Goal: Task Accomplishment & Management: Manage account settings

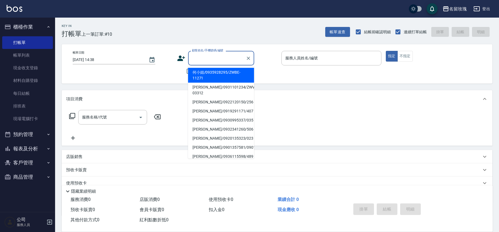
click at [221, 58] on input "顧客姓名/手機號碼/編號" at bounding box center [217, 58] width 53 height 10
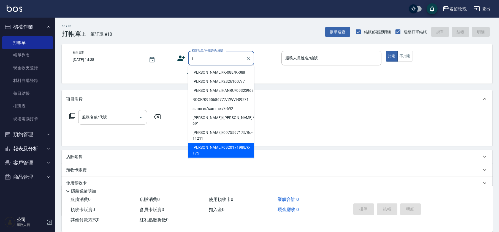
click at [214, 146] on li "[PERSON_NAME]/0920171988/k-175" at bounding box center [221, 150] width 66 height 15
type input "[PERSON_NAME]/0920171988/k-175"
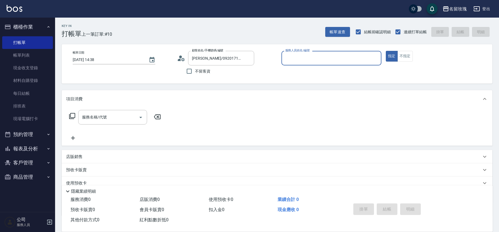
type input "[PERSON_NAME]-5"
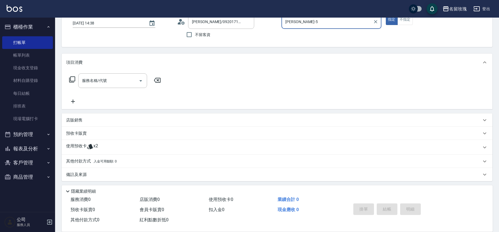
scroll to position [37, 0]
click at [96, 145] on span "x2" at bounding box center [95, 147] width 5 height 8
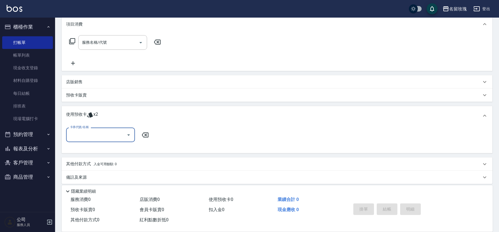
scroll to position [75, 0]
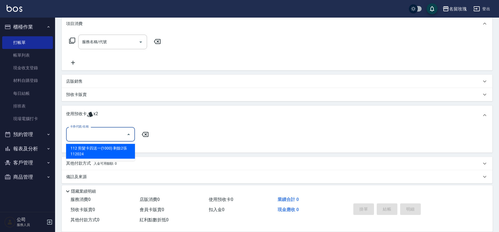
click at [116, 134] on input "卡券代號/名稱" at bounding box center [97, 135] width 56 height 10
click at [111, 152] on div "112 剪髮卡四送一(1000) 剩餘2張 112024" at bounding box center [100, 151] width 69 height 15
type input "112 剪髮卡四送一(1000) 112024"
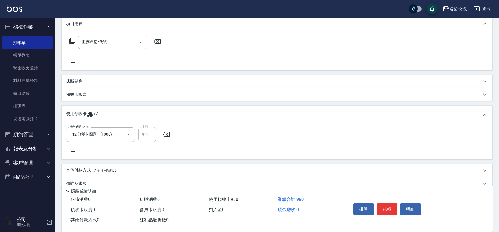
click at [122, 145] on div "卡券代號/名稱 112 剪髮卡四送一(1000) 112024 卡券代號/名稱 金額 960 金額" at bounding box center [277, 141] width 422 height 28
type input "2025/10/07 15:16"
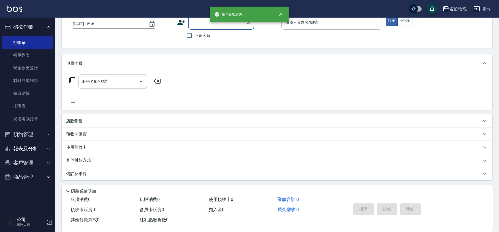
scroll to position [0, 0]
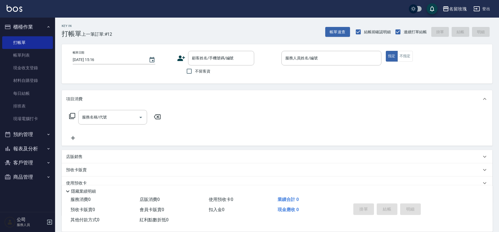
click at [86, 18] on div "Key In 打帳單 上一筆訂單:#12" at bounding box center [83, 28] width 57 height 20
click at [30, 53] on link "帳單列表" at bounding box center [27, 55] width 51 height 13
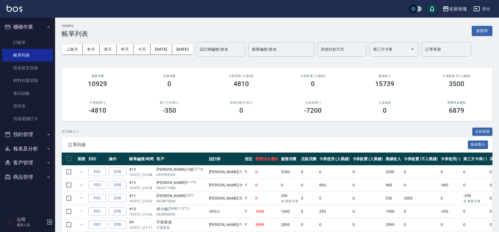
click at [226, 50] on input "設計師編號/姓名" at bounding box center [220, 50] width 45 height 10
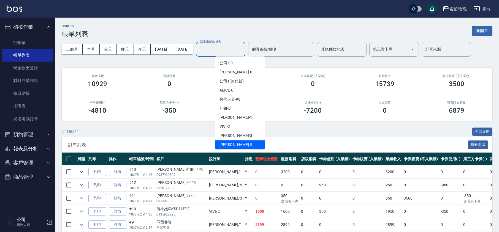
drag, startPoint x: 232, startPoint y: 142, endPoint x: 231, endPoint y: 128, distance: 14.1
click at [232, 142] on span "KELLY -5" at bounding box center [235, 145] width 32 height 6
type input "[PERSON_NAME]-5"
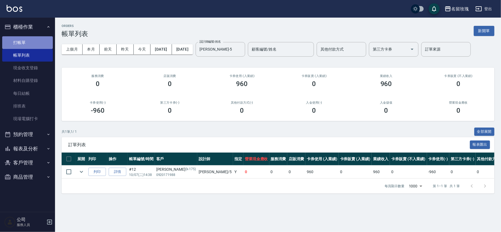
click at [8, 44] on link "打帳單" at bounding box center [27, 42] width 51 height 13
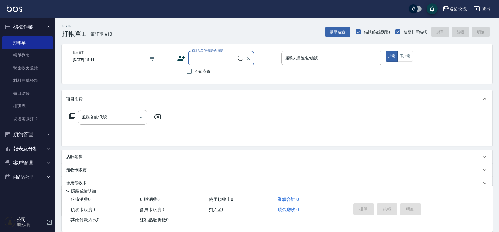
click at [239, 58] on icon at bounding box center [241, 58] width 6 height 6
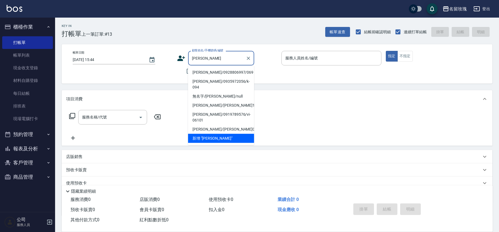
click at [229, 71] on li "[PERSON_NAME]/0928806997/069" at bounding box center [221, 72] width 66 height 9
type input "[PERSON_NAME]/0928806997/069"
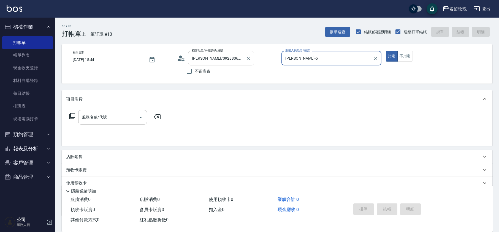
type input "[PERSON_NAME]-5"
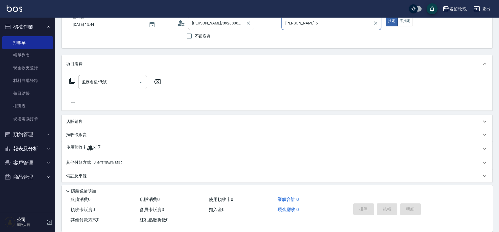
scroll to position [37, 0]
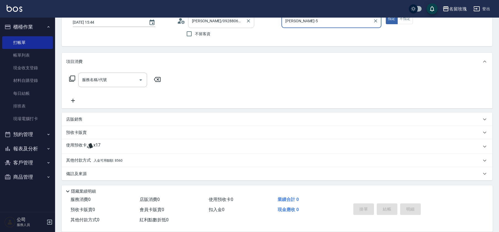
click at [87, 145] on icon at bounding box center [90, 146] width 7 height 7
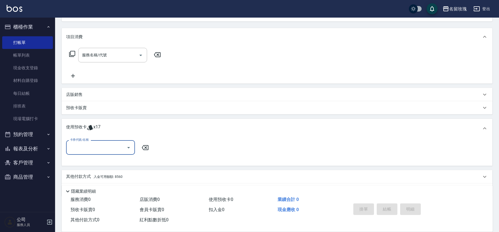
scroll to position [74, 0]
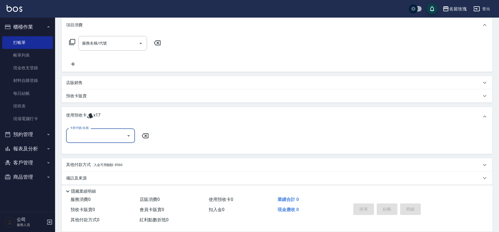
click at [124, 135] on button "Open" at bounding box center [128, 136] width 9 height 9
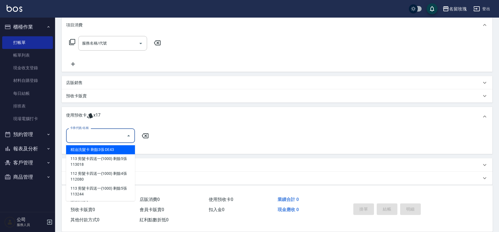
click at [113, 153] on div "精油洗髮卡 剩餘3張 DE43" at bounding box center [100, 149] width 69 height 9
type input "精油洗髮卡 DE43"
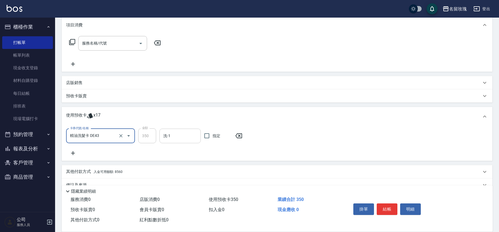
click at [182, 139] on input "洗-1" at bounding box center [180, 136] width 36 height 10
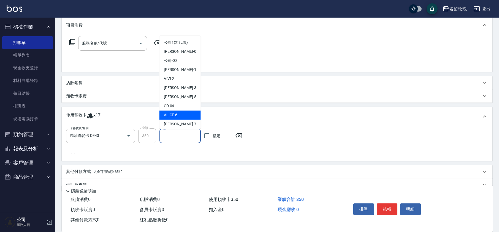
scroll to position [102, 0]
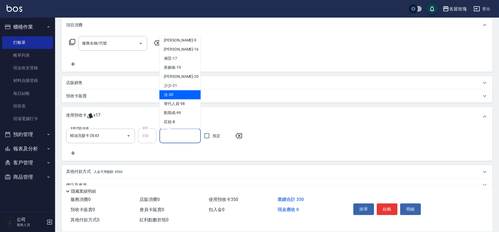
click at [173, 94] on span "汝 -30" at bounding box center [168, 95] width 9 height 6
type input "汝-30"
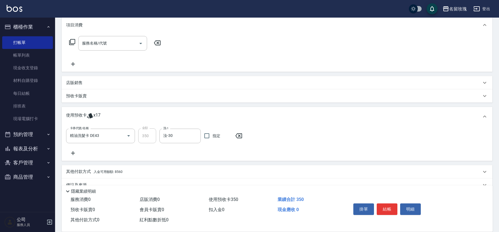
click at [75, 151] on icon at bounding box center [73, 153] width 14 height 7
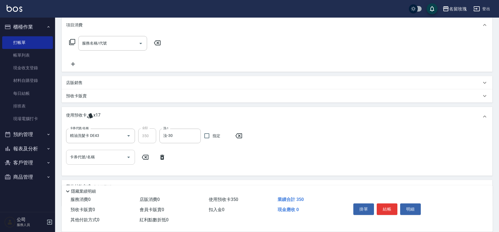
click at [127, 154] on icon "Open" at bounding box center [128, 157] width 7 height 7
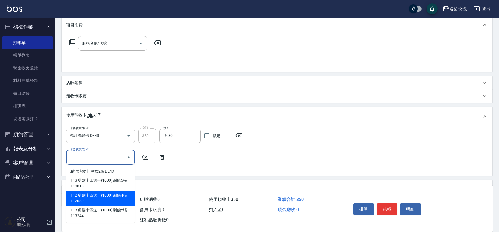
click at [119, 197] on div "112 剪髮卡四送一(1000) 剩餘4張 112080" at bounding box center [100, 198] width 69 height 15
type input "112 剪髮卡四送一(1000) 112080"
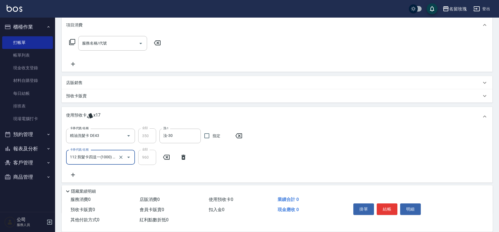
click at [148, 174] on div "卡券代號/名稱 精油洗髮卡 DE43 卡券代號/名稱 金額 350 金額 洗-1 汝-30 洗-1 指定 卡券代號/名稱 112 剪髮卡四送一(1000) 1…" at bounding box center [277, 154] width 422 height 50
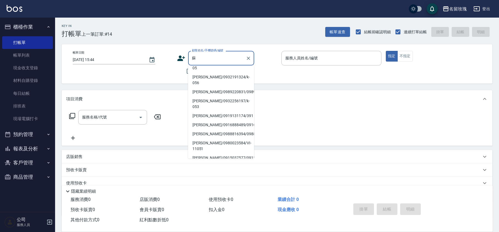
scroll to position [73, 0]
click at [200, 96] on li "[PERSON_NAME]/0932256197/k-053" at bounding box center [221, 103] width 66 height 15
type input "[PERSON_NAME]/0932256197/k-053"
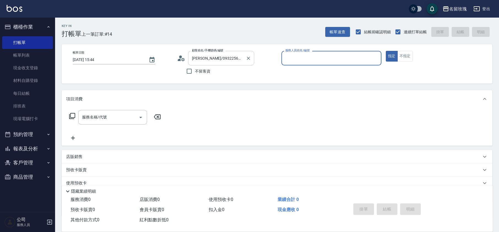
type input "[PERSON_NAME]-5"
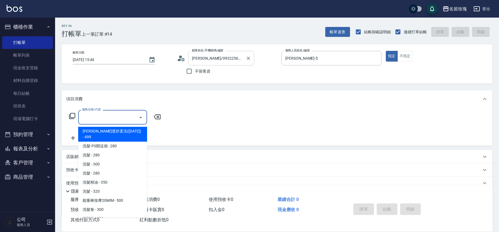
click at [96, 119] on input "服務名稱/代號" at bounding box center [109, 118] width 56 height 10
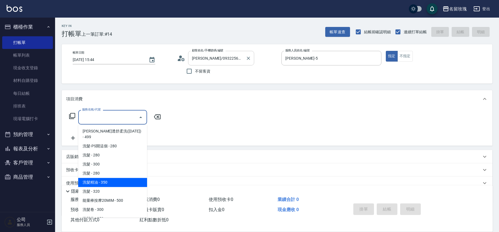
click at [105, 179] on span "洗髮精油 - 350" at bounding box center [112, 182] width 69 height 9
type input "洗髮精油(206)"
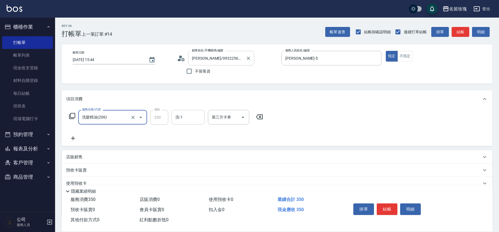
click at [184, 116] on input "洗-1" at bounding box center [188, 118] width 28 height 10
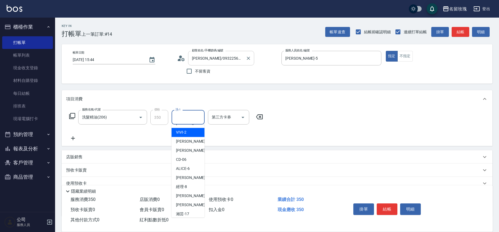
scroll to position [108, 0]
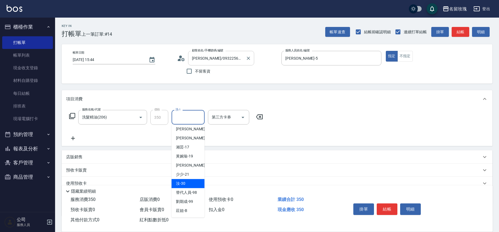
click at [184, 183] on span "汝 -30" at bounding box center [180, 184] width 9 height 6
type input "汝-30"
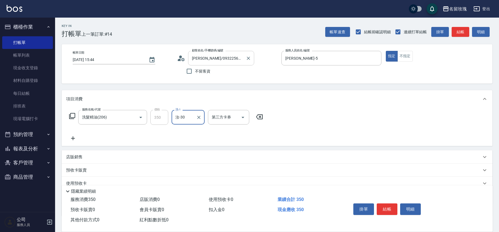
click at [73, 137] on icon at bounding box center [73, 138] width 14 height 7
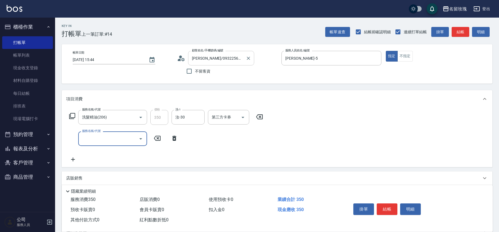
click at [111, 143] on input "服務名稱/代號" at bounding box center [109, 139] width 56 height 10
type input "剪瀏海(302)"
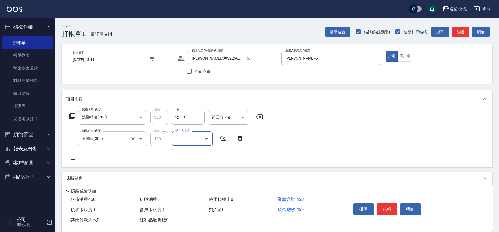
click at [121, 132] on div "剪瀏海(302) 服務名稱/代號" at bounding box center [112, 139] width 69 height 15
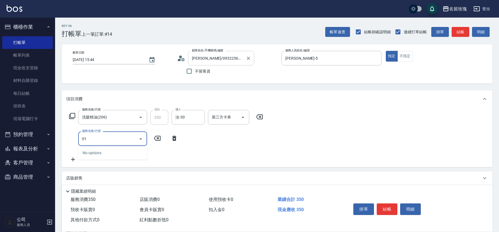
type input "0"
type input "剪髮(301)"
type input "350"
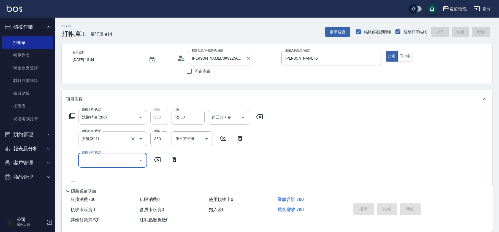
type input "2025/10/07 15:45"
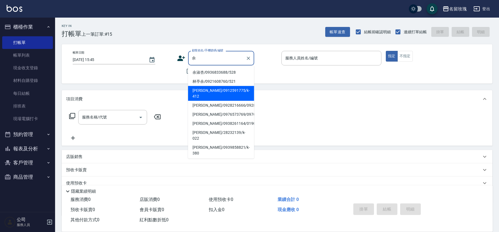
click at [215, 91] on li "[PERSON_NAME]/0912591775/k-412" at bounding box center [221, 93] width 66 height 15
type input "[PERSON_NAME]/0912591775/k-412"
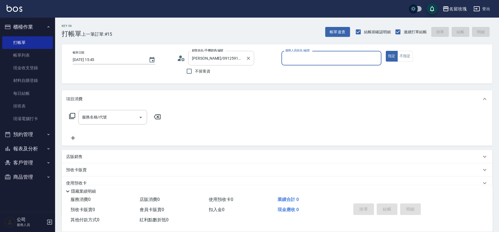
type input "[PERSON_NAME]-5"
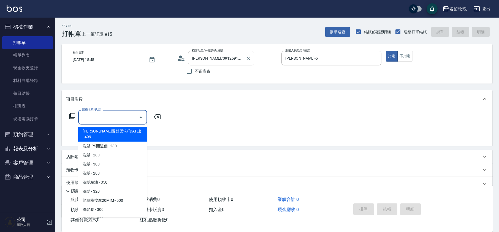
click at [117, 113] on input "服務名稱/代號" at bounding box center [109, 118] width 56 height 10
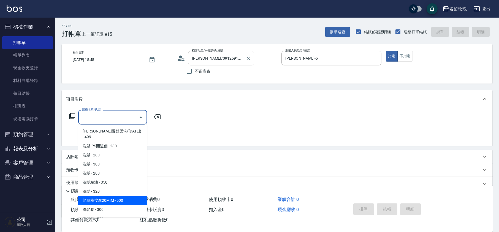
scroll to position [110, 0]
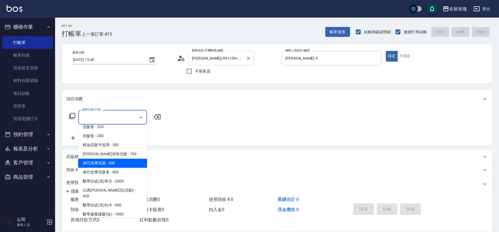
click at [117, 159] on span "淋巴按摩洗髮 - 900" at bounding box center [112, 163] width 69 height 9
type input "淋巴按摩洗髮(225)"
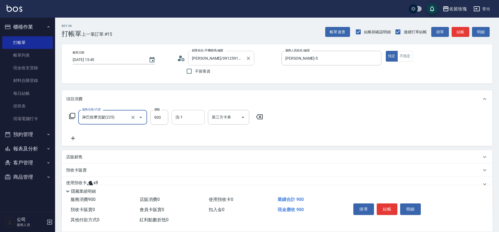
click at [188, 121] on input "洗-1" at bounding box center [188, 118] width 28 height 10
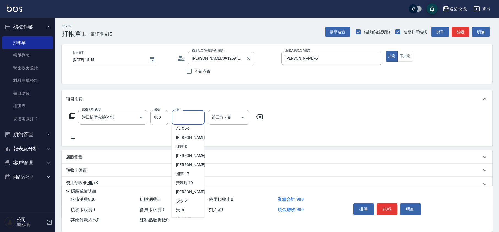
scroll to position [108, 0]
click at [184, 183] on span "汝 -30" at bounding box center [180, 184] width 9 height 6
type input "汝-30"
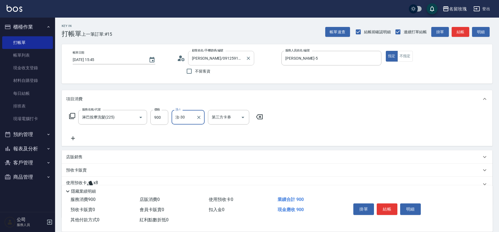
click at [70, 158] on p "店販銷售" at bounding box center [74, 157] width 17 height 6
click at [79, 170] on label "服務人員姓名/編號" at bounding box center [82, 170] width 24 height 4
click at [79, 173] on input "服務人員姓名/編號" at bounding box center [87, 178] width 36 height 10
click at [86, 178] on input "服務人員姓名/編號" at bounding box center [87, 178] width 36 height 10
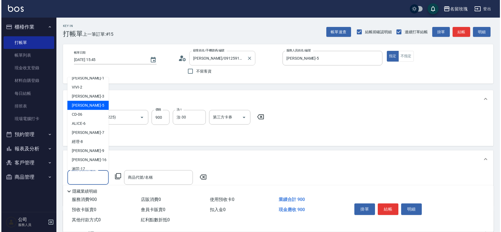
scroll to position [102, 0]
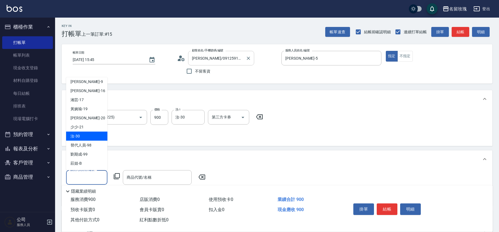
click at [82, 139] on div "汝 -30" at bounding box center [86, 136] width 41 height 9
type input "汝-30"
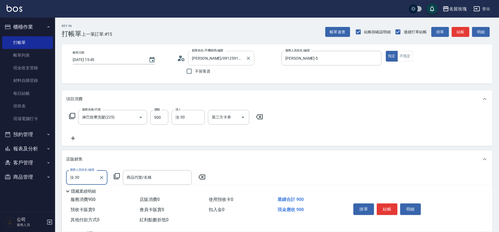
click at [117, 175] on icon at bounding box center [116, 176] width 7 height 7
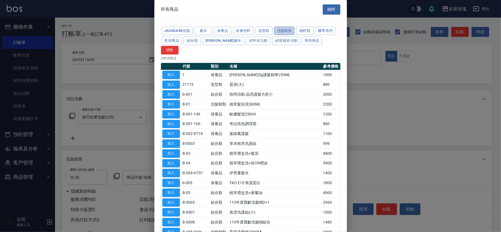
click at [289, 31] on button "洗髮精類" at bounding box center [284, 31] width 20 height 9
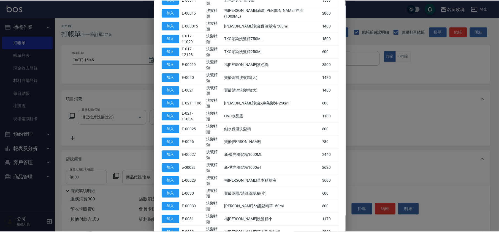
scroll to position [217, 0]
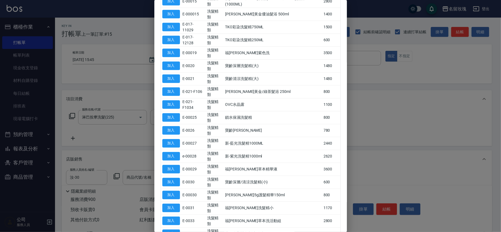
type input "歐娜精油"
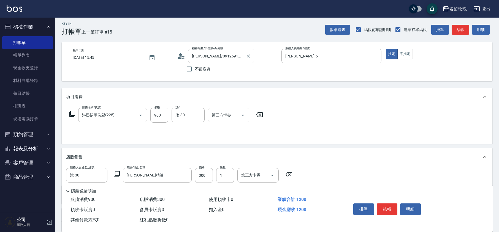
scroll to position [85, 0]
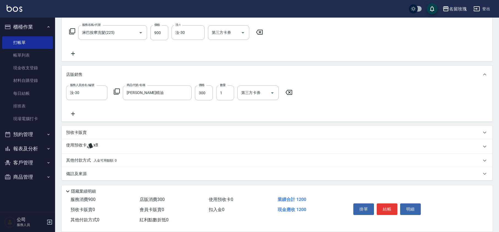
click at [72, 171] on p "備註及來源" at bounding box center [76, 174] width 21 height 6
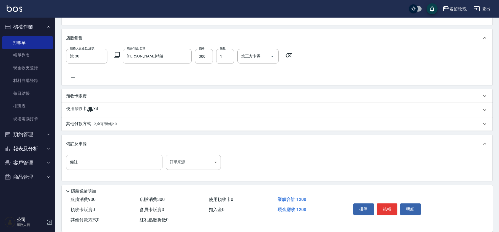
scroll to position [122, 0]
click at [81, 161] on input "備註" at bounding box center [114, 162] width 96 height 15
type input "薰衣草 媳婦"
click at [96, 113] on span "x8" at bounding box center [95, 110] width 5 height 8
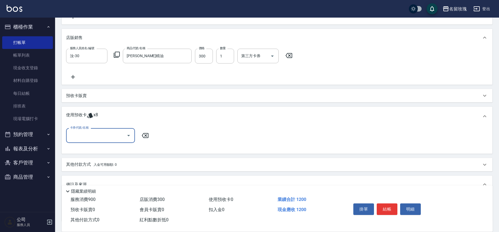
scroll to position [0, 0]
click at [129, 134] on icon "Open" at bounding box center [128, 135] width 7 height 7
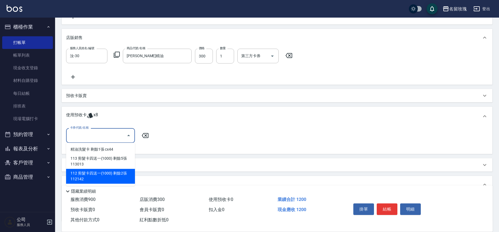
click at [124, 175] on div "112 剪髮卡四送一(1000) 剩餘2張 112142" at bounding box center [100, 176] width 69 height 15
type input "112 剪髮卡四送一(1000) 112142"
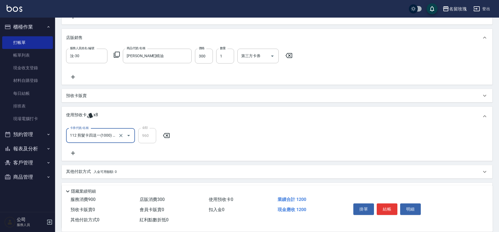
click at [125, 149] on div "卡券代號/名稱 112 剪髮卡四送一(1000) 112142 卡券代號/名稱 金額 960 金額" at bounding box center [277, 142] width 422 height 28
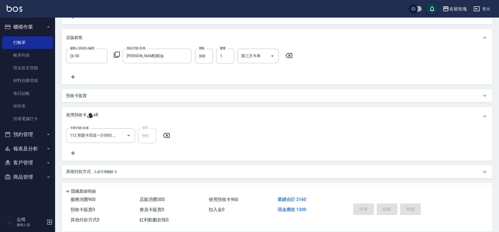
type input "2025/10/07 15:46"
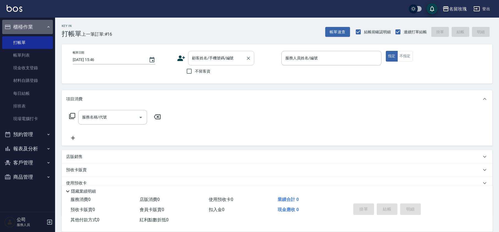
click at [23, 30] on button "櫃檯作業" at bounding box center [27, 27] width 51 height 14
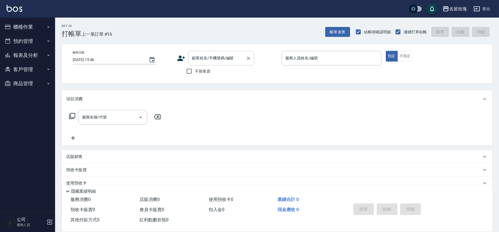
click at [125, 28] on div "Key In 打帳單 上一筆訂單:#16 帳單速查 結帳前確認明細 連續打單結帳 掛單 結帳 明細" at bounding box center [273, 28] width 437 height 20
click at [205, 56] on input "顧客姓名/手機號碼/編號" at bounding box center [217, 58] width 53 height 10
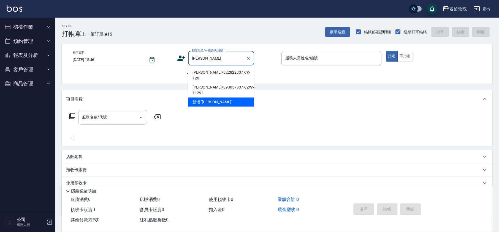
click at [238, 73] on li "沈琪琪/0228223077/K-126" at bounding box center [221, 75] width 66 height 15
type input "沈琪琪/0228223077/K-126"
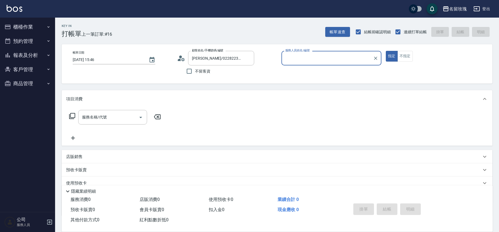
type input "[PERSON_NAME]-5"
click at [171, 24] on div "Key In 打帳單 上一筆訂單:#16 帳單速查 結帳前確認明細 連續打單結帳 掛單 結帳 明細" at bounding box center [273, 28] width 437 height 20
click at [95, 12] on div "名留玫瑰 登出" at bounding box center [249, 9] width 499 height 18
click at [251, 59] on button "Clear" at bounding box center [248, 59] width 8 height 8
click at [260, 43] on div "Key In 打帳單 上一筆訂單:#16 帳單速查 結帳前確認明細 連續打單結帳 掛單 結帳 明細 帳單日期 2025/10/07 15:46 顧客姓名/手機…" at bounding box center [277, 143] width 444 height 251
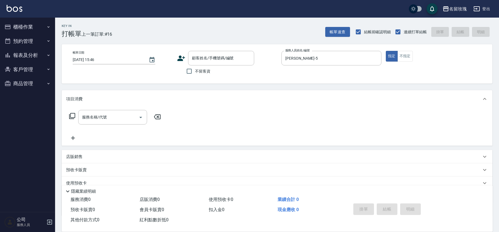
click at [227, 9] on div "名留玫瑰 登出" at bounding box center [249, 9] width 499 height 18
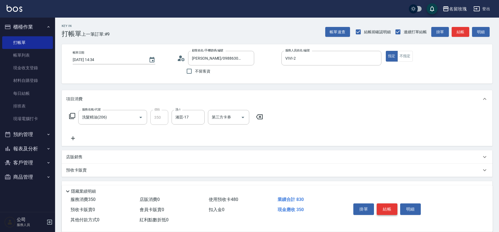
click at [389, 208] on button "結帳" at bounding box center [387, 210] width 21 height 12
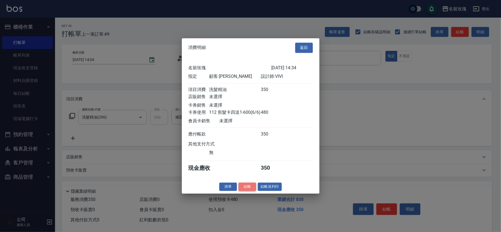
click at [243, 188] on button "結帳" at bounding box center [248, 187] width 18 height 9
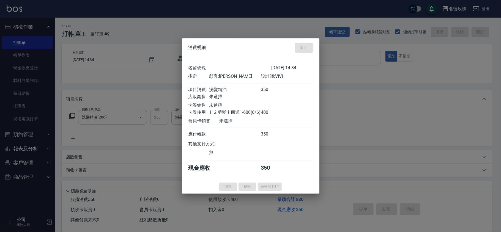
type input "2025/10/07 16:25"
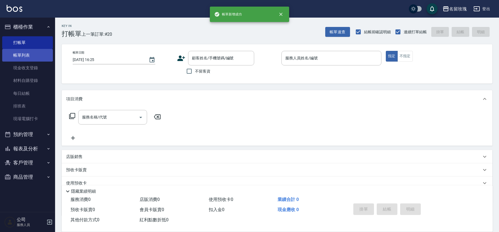
click at [30, 56] on link "帳單列表" at bounding box center [27, 55] width 51 height 13
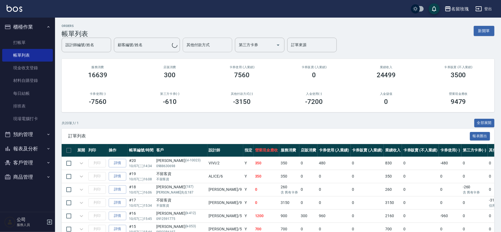
click at [214, 49] on input "其他付款方式" at bounding box center [207, 45] width 45 height 10
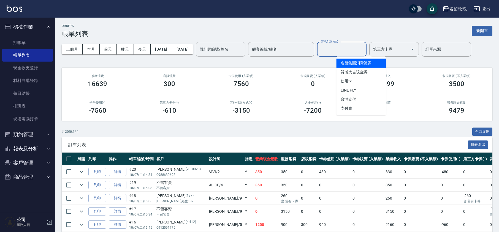
click at [242, 55] on div "設計師編號/姓名" at bounding box center [221, 49] width 50 height 15
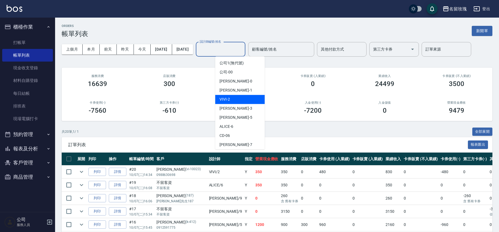
click at [235, 99] on div "VIVI -2" at bounding box center [240, 99] width 50 height 9
type input "VIVI-2"
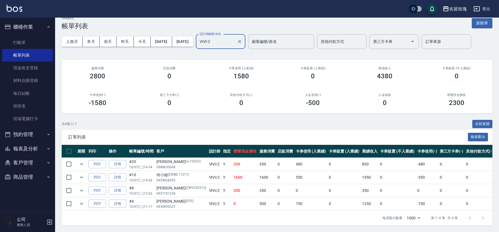
scroll to position [14, 0]
click at [10, 42] on link "打帳單" at bounding box center [27, 42] width 51 height 13
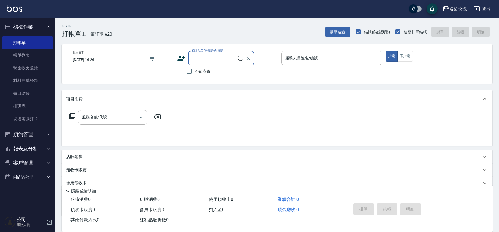
click at [205, 60] on input "顧客姓名/手機號碼/編號" at bounding box center [214, 58] width 47 height 10
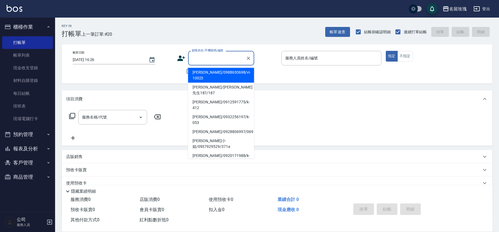
click at [211, 56] on input "顧客姓名/手機號碼/編號" at bounding box center [217, 58] width 53 height 10
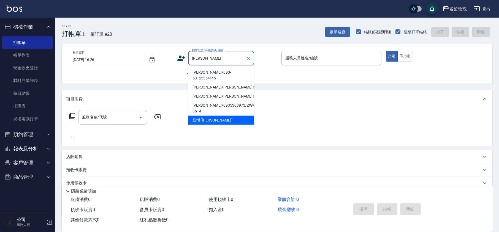
click at [209, 73] on li "[PERSON_NAME]/090-5312535/445" at bounding box center [221, 75] width 66 height 15
type input "[PERSON_NAME]/090-5312535/445"
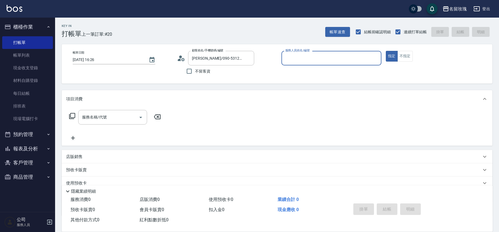
type input "VIVI-2"
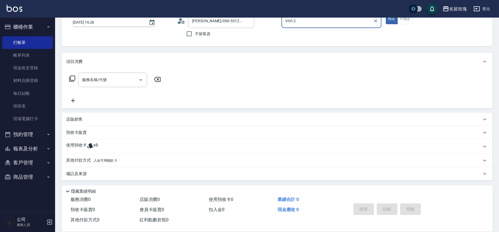
click at [98, 149] on div "使用預收卡 x6" at bounding box center [273, 147] width 415 height 8
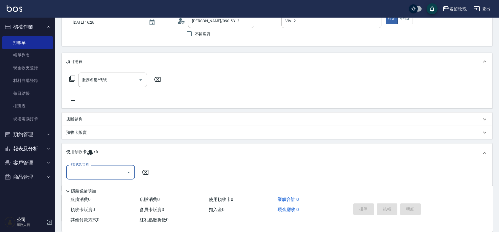
scroll to position [0, 0]
click at [92, 166] on div "卡券代號/名稱" at bounding box center [100, 172] width 69 height 15
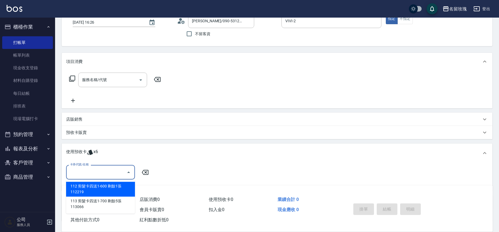
click at [93, 166] on div "卡券代號/名稱" at bounding box center [100, 172] width 69 height 15
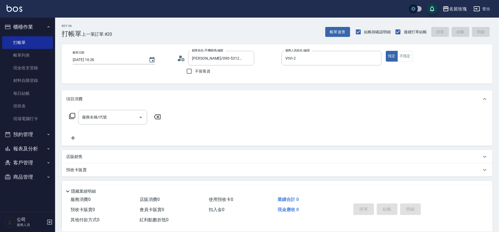
click at [177, 61] on icon at bounding box center [181, 58] width 8 height 8
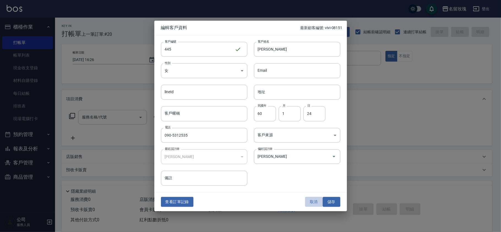
click at [307, 202] on button "取消" at bounding box center [314, 202] width 18 height 10
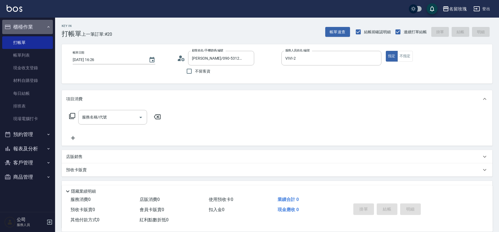
click at [44, 26] on button "櫃檯作業" at bounding box center [27, 27] width 51 height 14
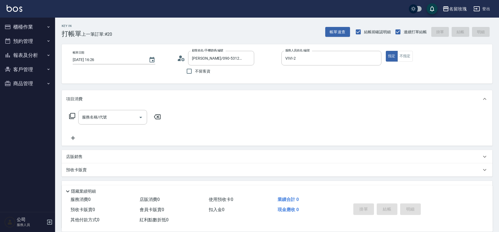
click at [159, 27] on div "Key In 打帳單 上一筆訂單:#20 帳單速查 結帳前確認明細 連續打單結帳 掛單 結帳 明細" at bounding box center [273, 28] width 437 height 20
drag, startPoint x: 248, startPoint y: 60, endPoint x: 246, endPoint y: 56, distance: 4.1
click at [248, 59] on icon "Clear" at bounding box center [249, 59] width 6 height 6
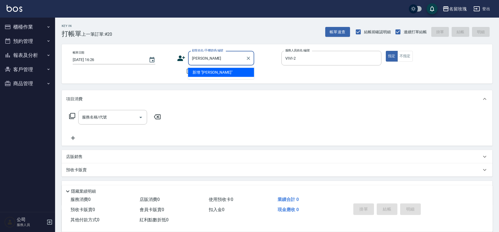
drag, startPoint x: 196, startPoint y: 60, endPoint x: 186, endPoint y: 59, distance: 9.7
click at [186, 59] on div "顧客姓名/手機號碼/編號 潘安仁 顧客姓名/手機號碼/編號" at bounding box center [227, 58] width 100 height 15
type input "潘安仁"
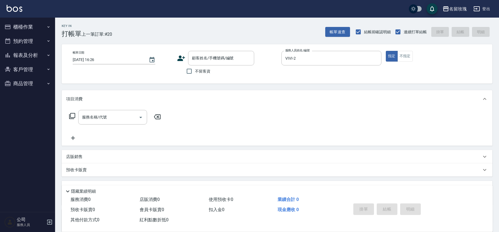
click at [202, 39] on div "Key In 打帳單 上一筆訂單:#20 帳單速查 結帳前確認明細 連續打單結帳 掛單 結帳 明細 帳單日期 2025/10/07 16:26 顧客姓名/手機…" at bounding box center [277, 153] width 444 height 270
click at [180, 60] on icon at bounding box center [181, 59] width 8 height 6
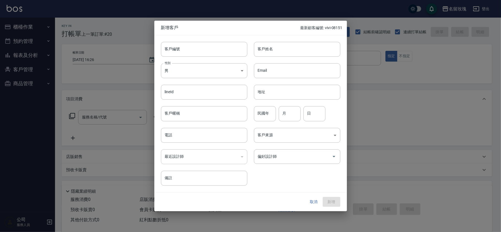
click at [183, 41] on div "客戶編號 客戶編號" at bounding box center [200, 45] width 93 height 21
click at [186, 53] on input "客戶編號" at bounding box center [204, 49] width 86 height 15
type input "k-713"
click at [267, 49] on input "客戶姓名" at bounding box center [297, 49] width 86 height 15
type input "[PERSON_NAME] [PERSON_NAME]"
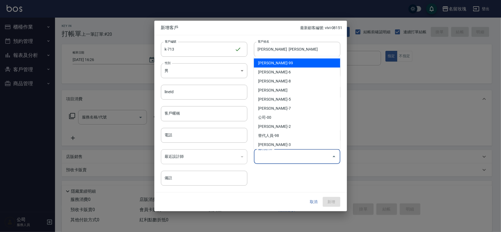
click at [286, 155] on input "偏好設計師" at bounding box center [293, 157] width 73 height 10
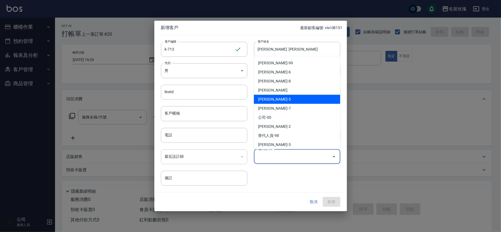
click at [279, 100] on li "[PERSON_NAME]-5" at bounding box center [297, 99] width 86 height 9
type input "[PERSON_NAME]"
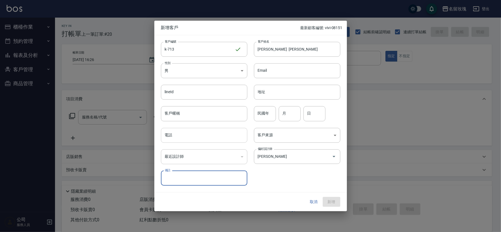
drag, startPoint x: 184, startPoint y: 139, endPoint x: 194, endPoint y: 135, distance: 10.6
click at [184, 139] on input "電話" at bounding box center [204, 135] width 86 height 15
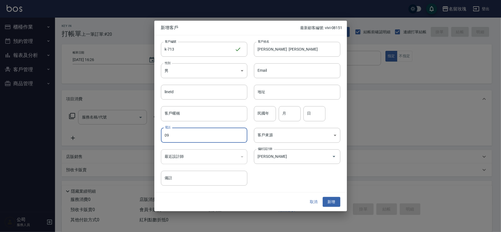
type input "0"
type input "713"
click at [267, 175] on div "客戶編號 k-713 ​ 客戶編號 客戶姓名 潘安仁 邱小玲老公 客戶姓名 性別 男 MALE 性別 Email Email lineId lineId 地址…" at bounding box center [247, 110] width 186 height 151
click at [330, 203] on button "新增" at bounding box center [332, 202] width 18 height 10
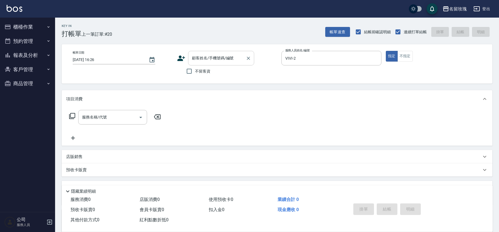
click at [211, 52] on div "顧客姓名/手機號碼/編號" at bounding box center [221, 58] width 66 height 15
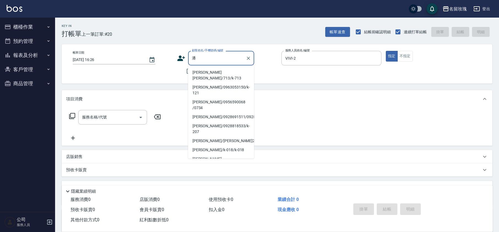
click at [207, 71] on li "[PERSON_NAME] [PERSON_NAME]/713/k-713" at bounding box center [221, 75] width 66 height 15
type input "[PERSON_NAME] [PERSON_NAME]/713/k-713"
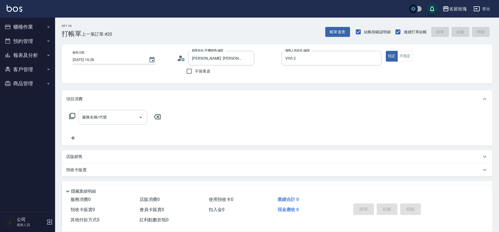
type input "[PERSON_NAME]-5"
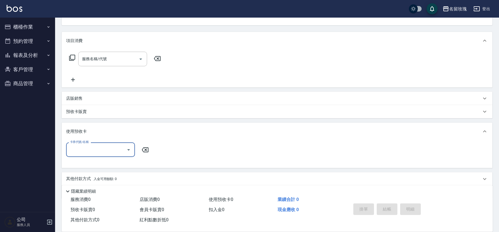
scroll to position [40, 0]
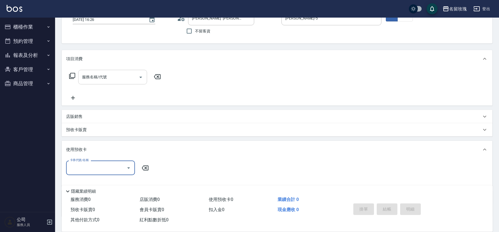
click at [110, 80] on input "服務名稱/代號" at bounding box center [109, 77] width 56 height 10
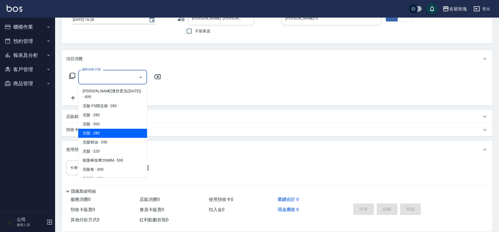
click at [121, 138] on span "洗髮精油 - 350" at bounding box center [112, 142] width 69 height 9
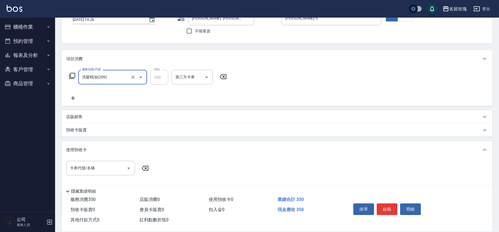
type input "洗髮精油(206)"
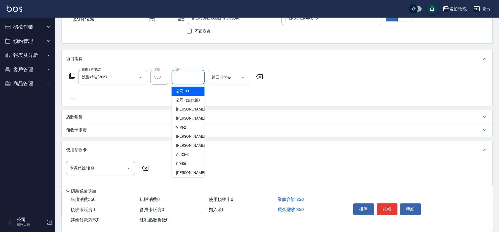
click at [184, 79] on input "洗-1" at bounding box center [188, 77] width 28 height 10
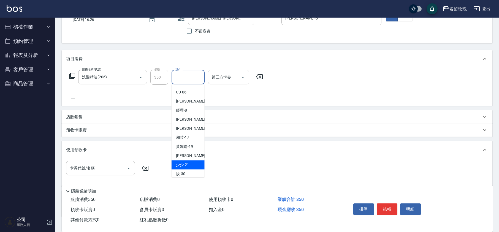
scroll to position [108, 0]
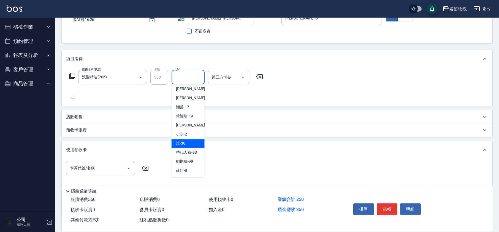
click at [185, 143] on span "汝 -30" at bounding box center [180, 144] width 9 height 6
type input "汝-30"
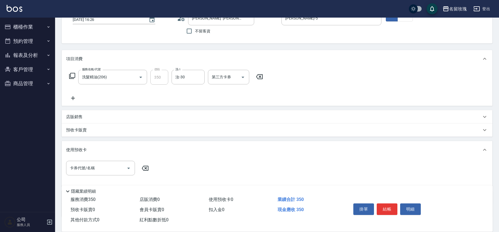
click at [75, 77] on icon at bounding box center [72, 76] width 6 height 6
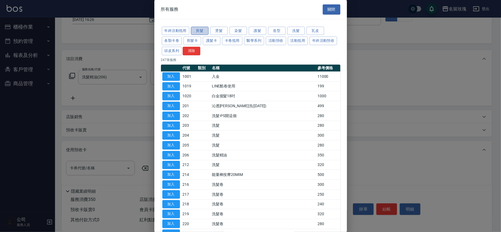
click at [205, 33] on button "剪髮" at bounding box center [200, 31] width 18 height 9
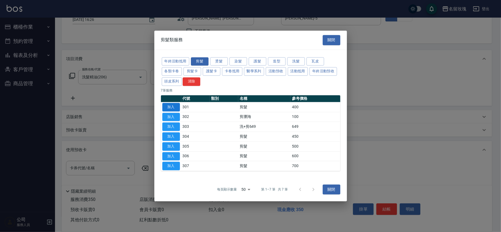
click at [172, 107] on button "加入" at bounding box center [171, 107] width 18 height 9
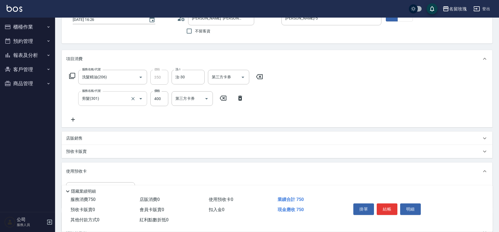
click at [110, 102] on input "剪髮(301)" at bounding box center [105, 99] width 48 height 10
type input "ˇ"
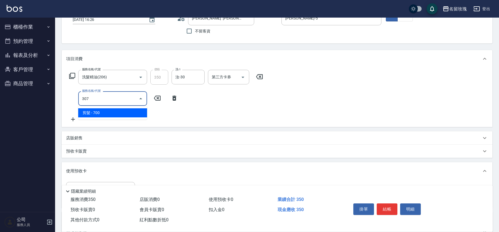
type input "剪髮(307)"
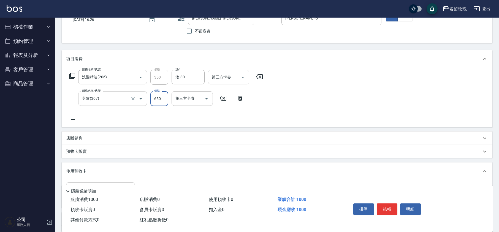
type input "650"
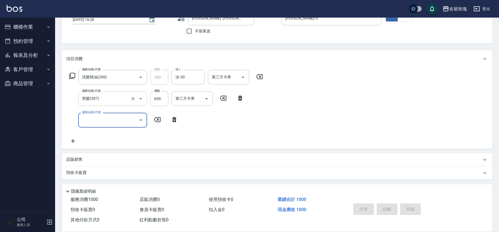
type input "[DATE] 17:03"
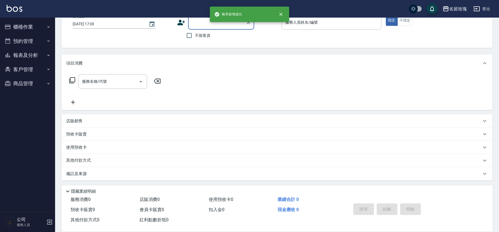
scroll to position [36, 0]
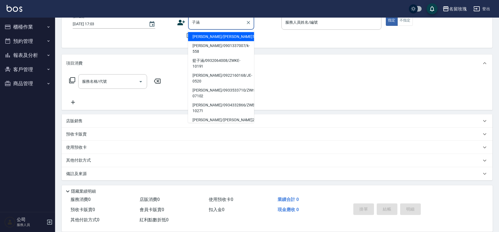
click at [233, 34] on li "[PERSON_NAME]/[PERSON_NAME]190/190" at bounding box center [221, 36] width 66 height 9
type input "[PERSON_NAME]/[PERSON_NAME]190/190"
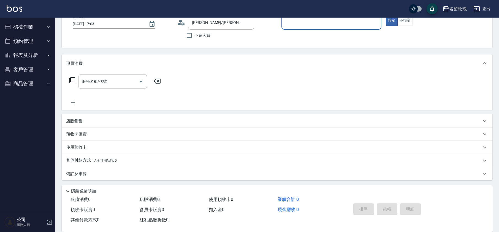
click at [175, 26] on div "帳單日期 2025/10/07 17:03 顧客姓名/手機號碼/編號 徐子涵/徐子涵190/190 顧客姓名/手機號碼/編號 不留客資 服務人員姓名/編號 服…" at bounding box center [276, 28] width 417 height 26
click at [178, 23] on icon at bounding box center [181, 22] width 8 height 8
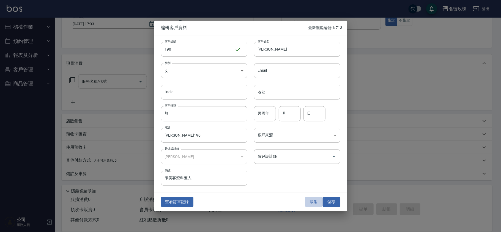
click at [312, 205] on button "取消" at bounding box center [314, 202] width 18 height 10
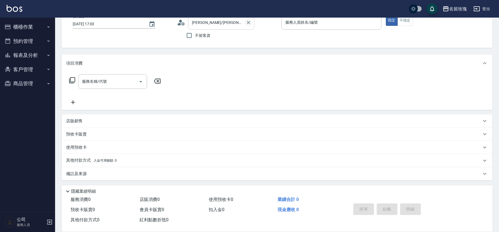
click at [249, 24] on icon "Clear" at bounding box center [249, 23] width 6 height 6
click at [259, 31] on div "顧客姓名/手機號碼/編號 顧客姓名/手機號碼/編號 不留客資" at bounding box center [227, 28] width 100 height 26
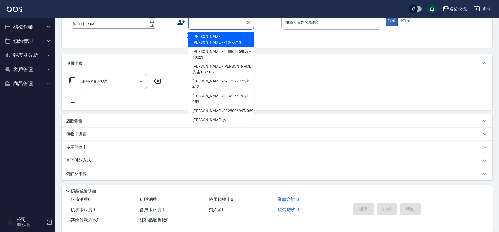
click at [216, 20] on input "顧客姓名/手機號碼/編號" at bounding box center [217, 23] width 53 height 10
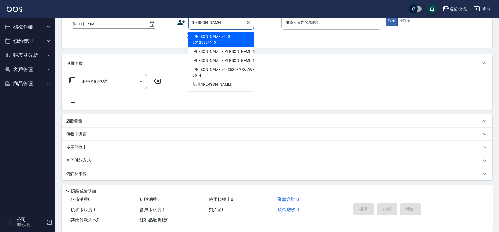
click at [234, 39] on li "[PERSON_NAME]/090-5312535/445" at bounding box center [221, 39] width 66 height 15
type input "[PERSON_NAME]/090-5312535/445"
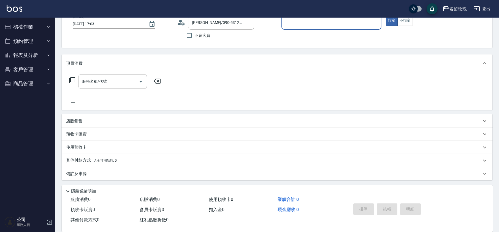
type input "VIVI-2"
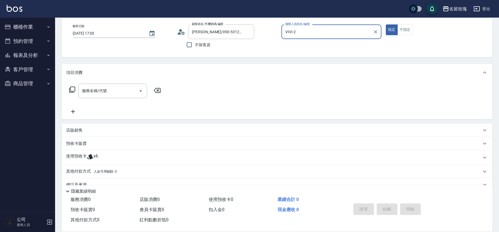
scroll to position [37, 0]
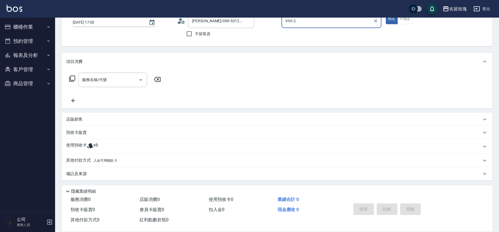
click at [112, 160] on p "其他付款方式 入金可用餘額: 0" at bounding box center [91, 161] width 51 height 6
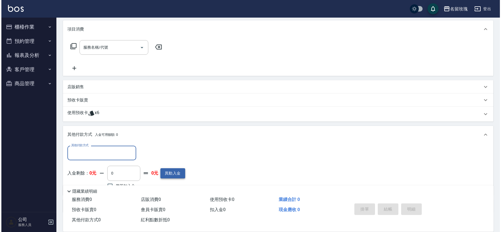
scroll to position [102, 0]
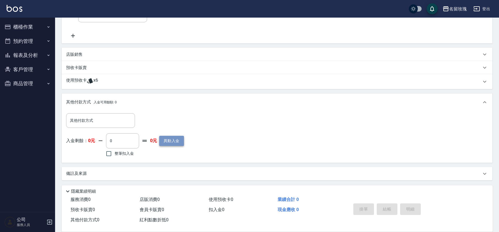
click at [171, 142] on button "異動入金" at bounding box center [171, 141] width 25 height 10
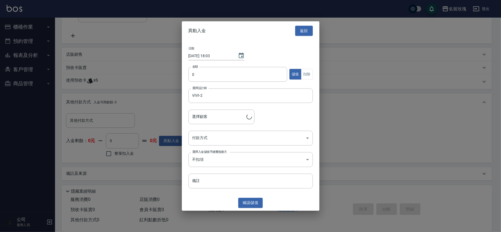
type input "[PERSON_NAME]/090-5312535/445"
click at [235, 75] on input "0" at bounding box center [238, 74] width 99 height 15
type input "11000"
click at [224, 141] on body "名留玫瑰 登出 櫃檯作業 打帳單 帳單列表 現金收支登錄 材料自購登錄 每日結帳 排班表 現場電腦打卡 預約管理 預約管理 單日預約紀錄 單週預約紀錄 報表及…" at bounding box center [250, 65] width 501 height 335
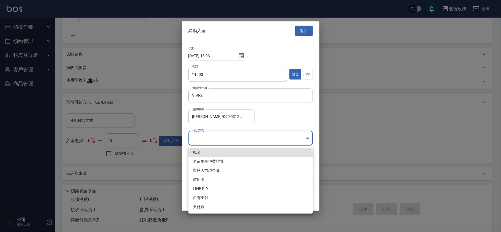
click at [225, 156] on li "現金" at bounding box center [251, 152] width 124 height 9
type input "現金"
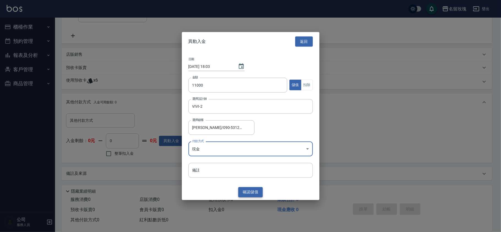
click at [249, 194] on button "確認 儲值" at bounding box center [250, 192] width 25 height 10
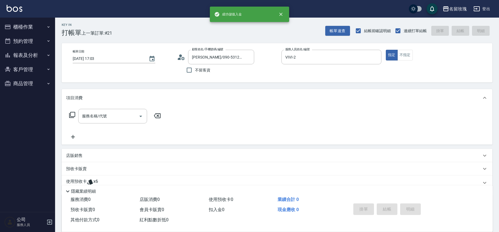
scroll to position [0, 0]
click at [74, 115] on icon at bounding box center [72, 116] width 7 height 7
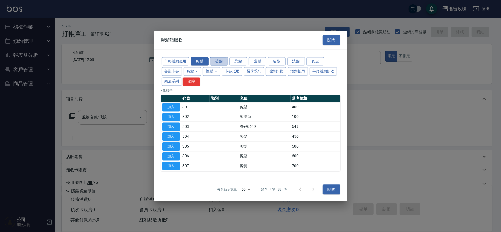
click at [221, 60] on button "燙髮" at bounding box center [219, 61] width 18 height 9
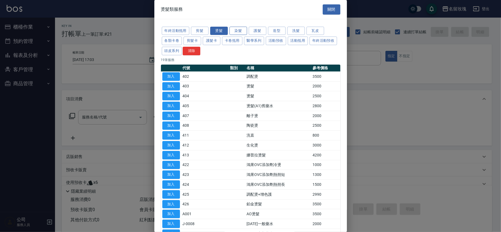
click at [244, 33] on button "染髮" at bounding box center [239, 31] width 18 height 9
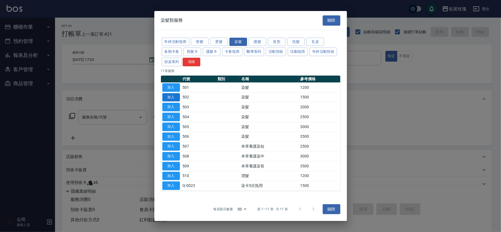
click at [167, 96] on button "加入" at bounding box center [171, 97] width 18 height 9
type input "染髮(502)"
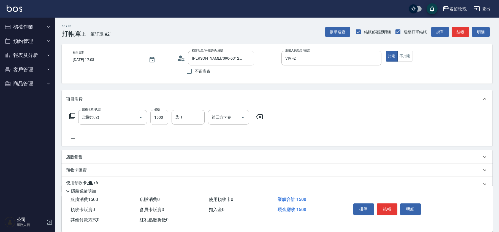
click at [156, 118] on input "1500" at bounding box center [159, 117] width 18 height 15
click at [159, 118] on input "1500" at bounding box center [159, 117] width 18 height 15
type input "1800"
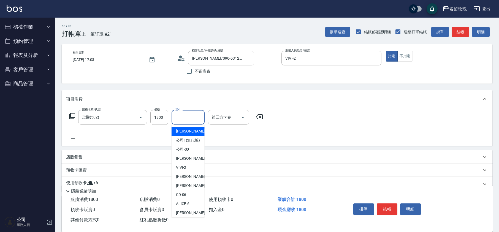
click at [194, 116] on input "染-1" at bounding box center [188, 118] width 28 height 10
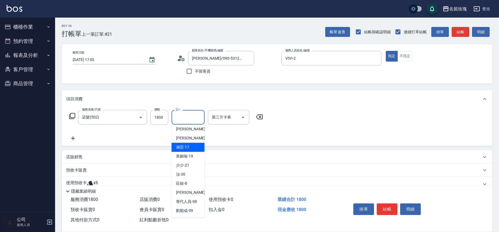
click at [187, 149] on span "湘芸 -17" at bounding box center [182, 148] width 13 height 6
type input "湘芸-17"
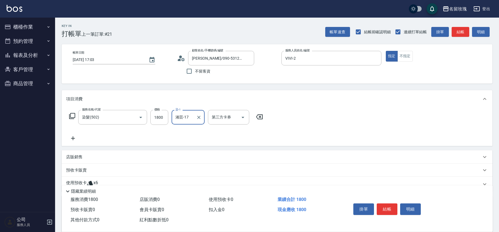
click at [70, 139] on icon at bounding box center [73, 138] width 14 height 7
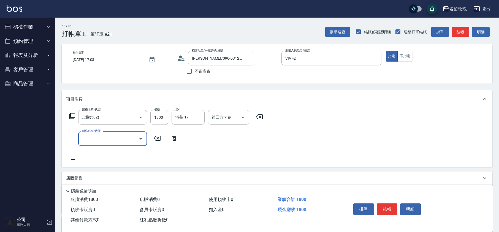
click at [102, 138] on input "服務名稱/代號" at bounding box center [109, 139] width 56 height 10
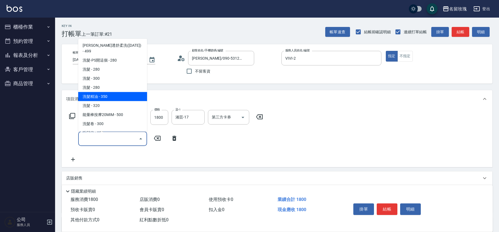
click at [107, 92] on span "洗髮精油 - 350" at bounding box center [112, 96] width 69 height 9
type input "洗髮精油(206)"
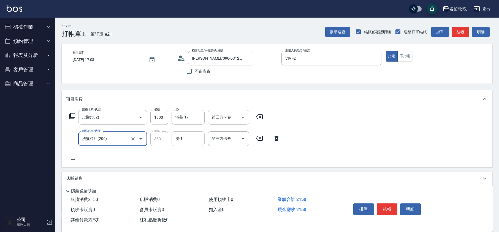
click at [179, 139] on div "洗-1 洗-1" at bounding box center [188, 139] width 33 height 15
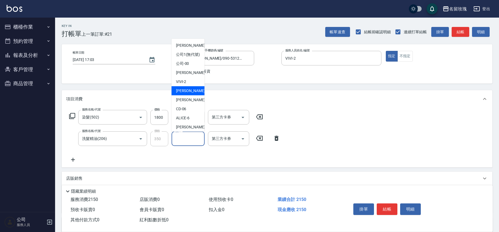
scroll to position [108, 0]
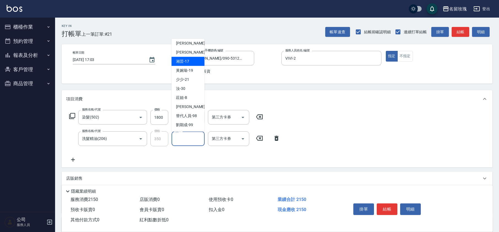
click at [183, 60] on span "湘芸 -17" at bounding box center [182, 62] width 13 height 6
type input "湘芸-17"
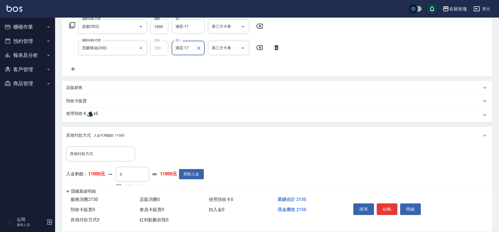
scroll to position [124, 0]
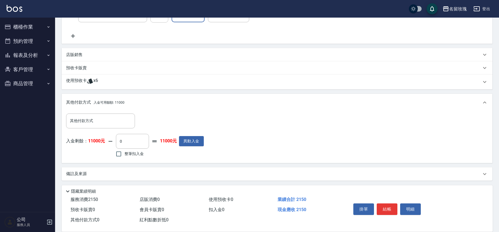
click at [127, 154] on span "整筆扣入金" at bounding box center [133, 154] width 19 height 6
click at [124, 154] on input "整筆扣入金" at bounding box center [119, 154] width 12 height 12
checkbox input "true"
type input "2150"
drag, startPoint x: 331, startPoint y: 111, endPoint x: 357, endPoint y: 130, distance: 32.6
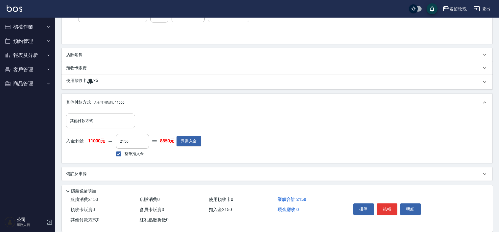
click at [357, 131] on div "其他付款方式 其他付款方式 入金剩餘： 11000元 2150 ​ 整筆扣入金 8850元 異動入金" at bounding box center [277, 136] width 422 height 45
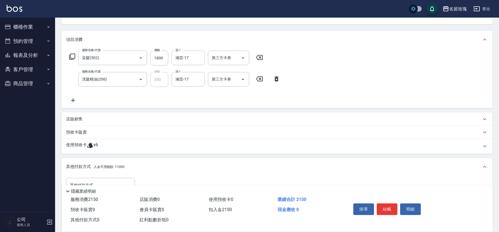
scroll to position [14, 0]
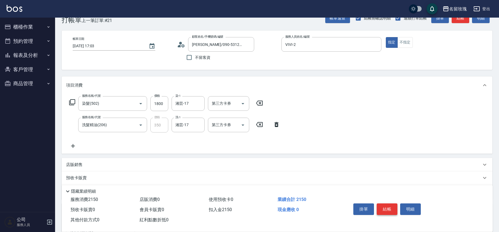
click at [390, 208] on button "結帳" at bounding box center [387, 210] width 21 height 12
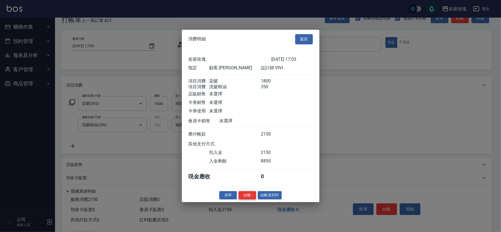
click at [246, 197] on button "結帳" at bounding box center [248, 195] width 18 height 9
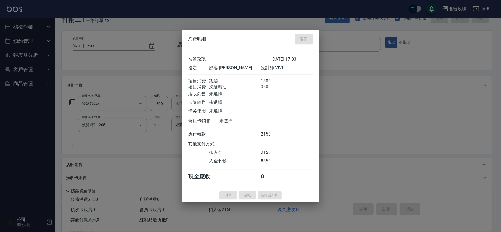
type input "2025/10/07 18:04"
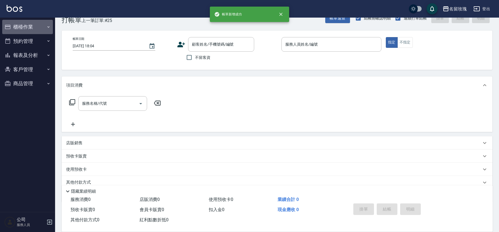
click at [34, 29] on button "櫃檯作業" at bounding box center [27, 27] width 51 height 14
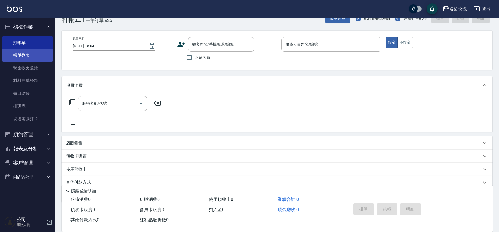
click at [36, 61] on link "帳單列表" at bounding box center [27, 55] width 51 height 13
click at [35, 58] on link "帳單列表" at bounding box center [27, 55] width 51 height 13
click at [31, 137] on button "預約管理" at bounding box center [27, 134] width 51 height 14
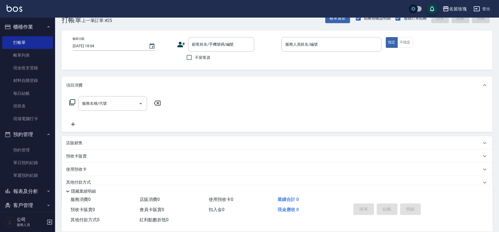
click at [31, 137] on button "預約管理" at bounding box center [27, 134] width 51 height 14
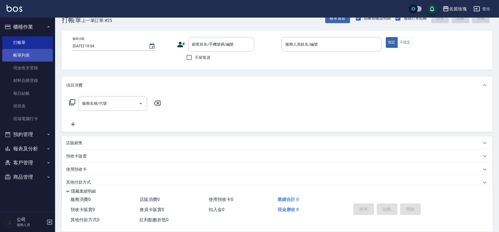
click at [48, 56] on link "帳單列表" at bounding box center [27, 55] width 51 height 13
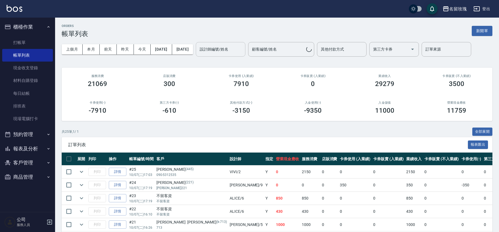
click at [228, 51] on div "設計師編號/姓名 設計師編號/姓名" at bounding box center [221, 49] width 50 height 15
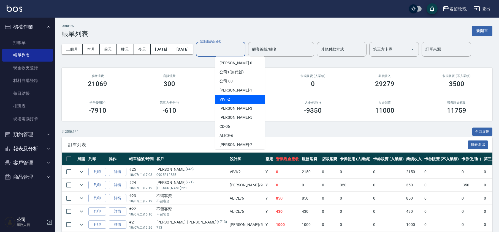
click at [231, 99] on div "VIVI -2" at bounding box center [240, 99] width 50 height 9
type input "VIVI-2"
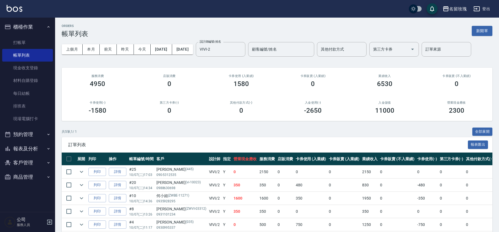
click at [329, 20] on div "ORDERS 帳單列表 新開單 上個月 本月 前天 昨天 今天 2025/10/07 2025/10/07 設計師編號/姓名 VIVI-2 設計師編號/姓名 …" at bounding box center [277, 136] width 444 height 236
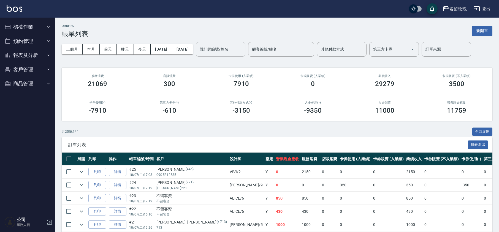
click at [245, 42] on div "設計師編號/姓名" at bounding box center [221, 49] width 50 height 15
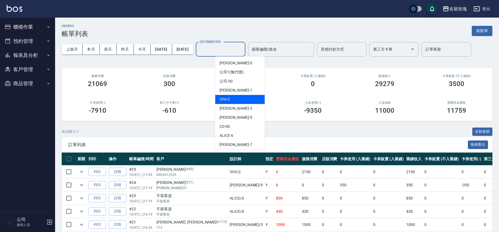
click at [227, 95] on div "VIVI -2" at bounding box center [240, 99] width 50 height 9
type input "VIVI-2"
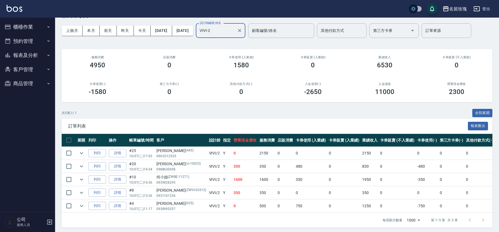
scroll to position [28, 0]
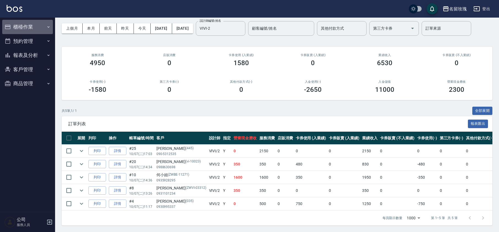
click at [14, 29] on button "櫃檯作業" at bounding box center [27, 27] width 51 height 14
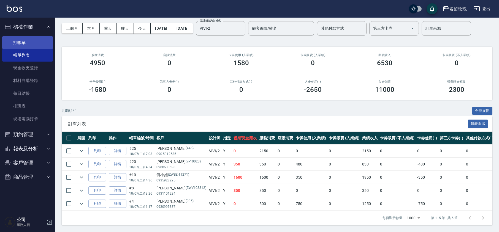
click at [24, 41] on link "打帳單" at bounding box center [27, 42] width 51 height 13
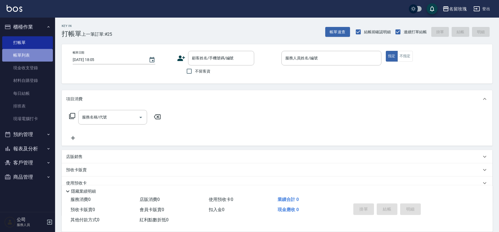
click at [21, 56] on link "帳單列表" at bounding box center [27, 55] width 51 height 13
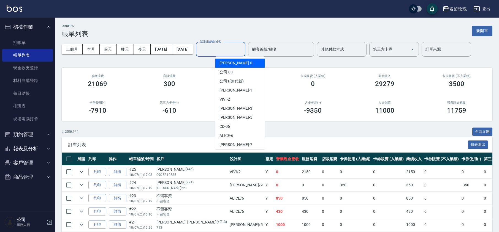
click at [237, 50] on input "設計師編號/姓名" at bounding box center [220, 50] width 45 height 10
click at [228, 96] on div "VIVI -2" at bounding box center [240, 99] width 50 height 9
type input "VIVI-2"
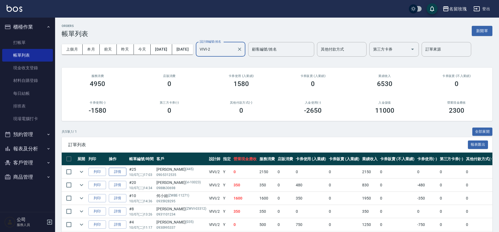
click at [113, 173] on link "詳情" at bounding box center [118, 172] width 18 height 9
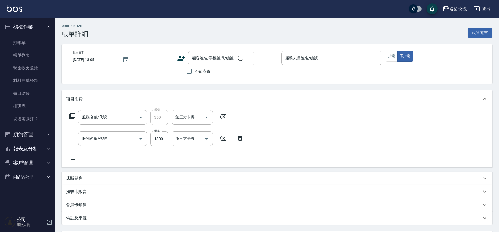
type input "[DATE] 17:03"
type input "VIVI-2"
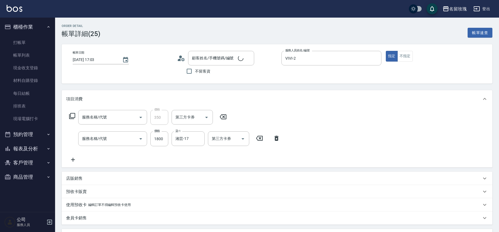
type input "洗髮精油(206)"
type input "染髮(502)"
type input "[PERSON_NAME]/090-5312535/445"
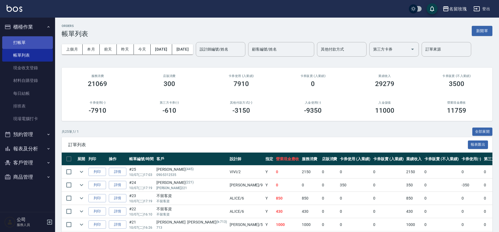
click at [37, 40] on link "打帳單" at bounding box center [27, 42] width 51 height 13
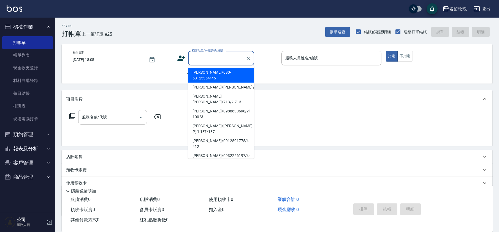
click at [207, 62] on input "顧客姓名/手機號碼/編號" at bounding box center [217, 58] width 53 height 10
click at [206, 70] on li "[PERSON_NAME]/090-5312535/445" at bounding box center [221, 75] width 66 height 15
type input "[PERSON_NAME]/090-5312535/445"
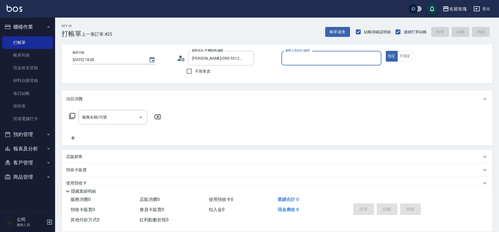
type input "VIVI-2"
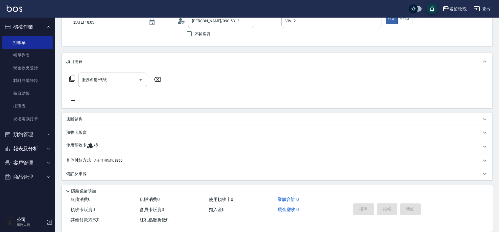
click at [105, 147] on div "使用預收卡 x6" at bounding box center [273, 147] width 415 height 8
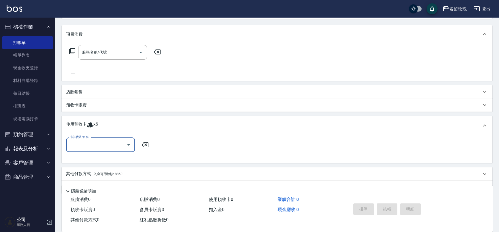
scroll to position [78, 0]
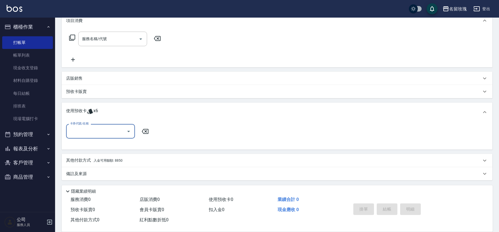
click at [103, 134] on input "卡券代號/名稱" at bounding box center [97, 132] width 56 height 10
click at [116, 149] on div "112 剪髮卡四送1-600 剩餘1張 112219" at bounding box center [100, 148] width 69 height 15
type input "112 剪髮卡四送1-600 112219"
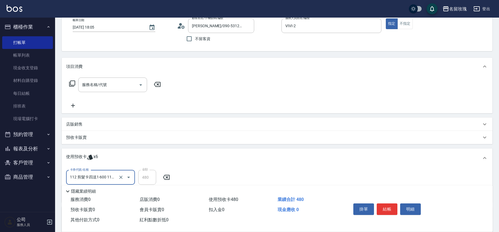
scroll to position [0, 0]
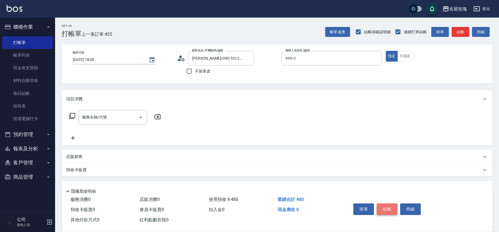
click at [383, 206] on button "結帳" at bounding box center [387, 210] width 21 height 12
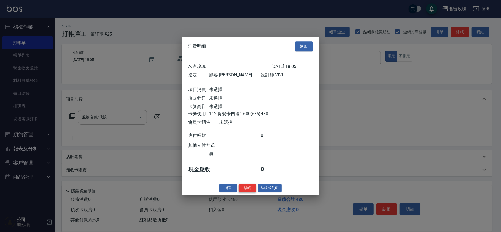
click at [247, 193] on button "結帳" at bounding box center [248, 188] width 18 height 9
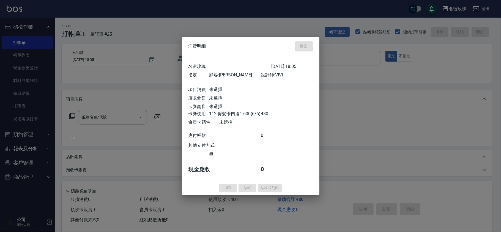
type input "[DATE] 18:06"
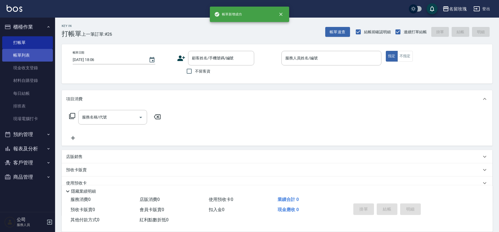
drag, startPoint x: 32, startPoint y: 56, endPoint x: 40, endPoint y: 54, distance: 7.5
click at [32, 56] on link "帳單列表" at bounding box center [27, 55] width 51 height 13
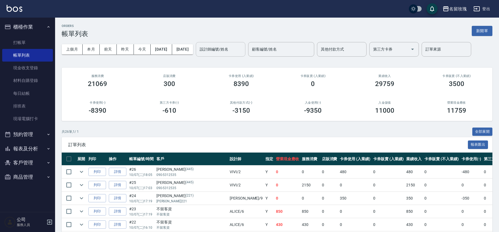
click at [243, 50] on input "設計師編號/姓名" at bounding box center [220, 50] width 45 height 10
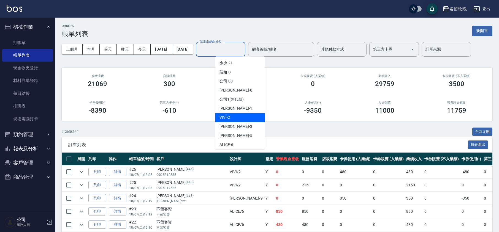
click at [233, 114] on div "VIVI -2" at bounding box center [240, 117] width 50 height 9
type input "VIVI-2"
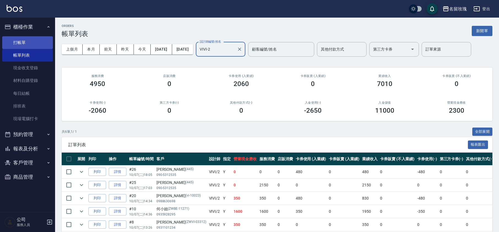
click at [26, 37] on link "打帳單" at bounding box center [27, 42] width 51 height 13
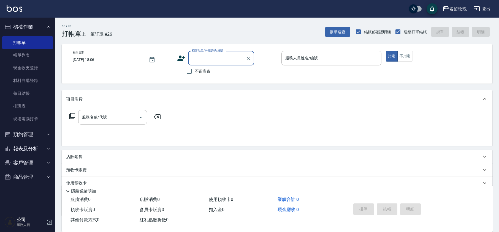
click at [195, 69] on span "不留客資" at bounding box center [202, 72] width 15 height 6
click at [195, 69] on input "不留客資" at bounding box center [189, 72] width 12 height 12
checkbox input "true"
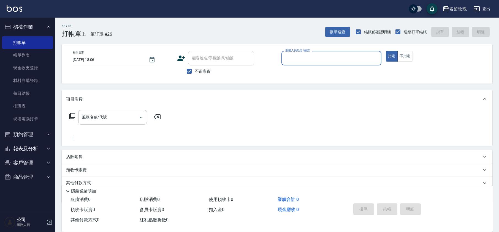
click at [350, 59] on input "服務人員姓名/編號" at bounding box center [331, 58] width 95 height 10
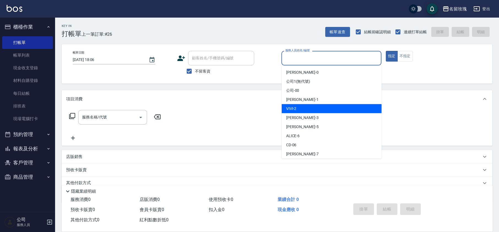
click at [301, 107] on div "VIVI -2" at bounding box center [332, 108] width 100 height 9
type input "VIVI-2"
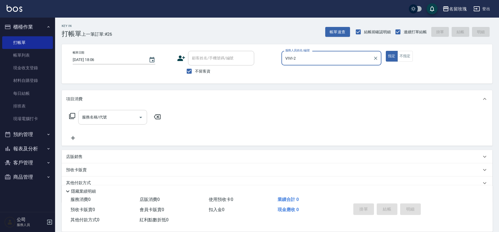
click at [98, 120] on input "服務名稱/代號" at bounding box center [109, 118] width 56 height 10
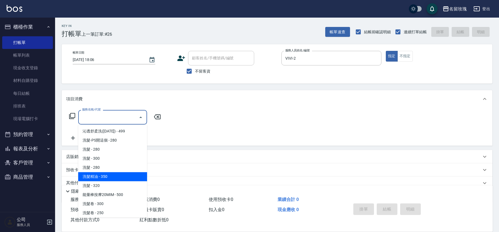
click at [104, 177] on span "洗髮精油 - 350" at bounding box center [112, 176] width 69 height 9
type input "洗髮精油(206)"
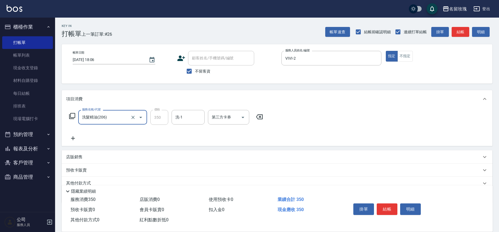
click at [183, 121] on input "洗-1" at bounding box center [188, 118] width 28 height 10
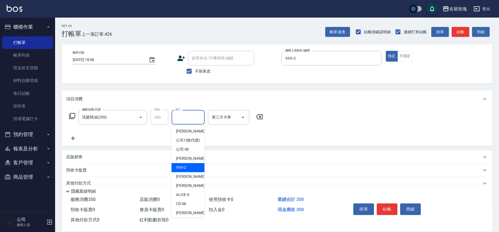
click at [190, 171] on div "VIVI -2" at bounding box center [188, 167] width 33 height 9
type input "VIVI-2"
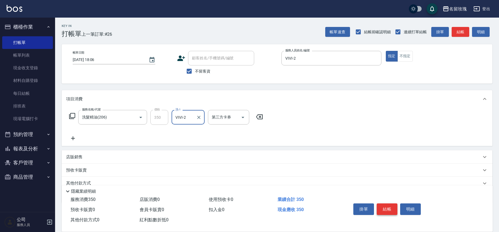
click at [385, 209] on button "結帳" at bounding box center [387, 210] width 21 height 12
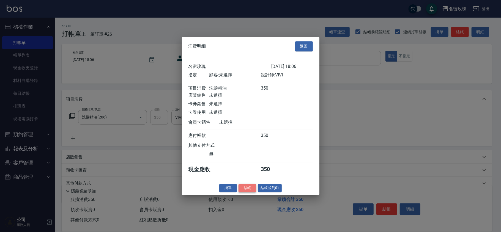
click at [244, 187] on button "結帳" at bounding box center [248, 188] width 18 height 9
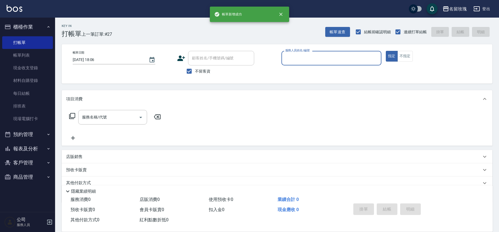
click at [333, 60] on input "服務人員姓名/編號" at bounding box center [331, 58] width 95 height 10
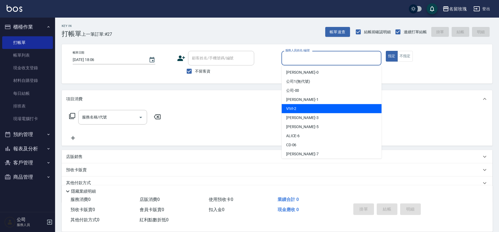
click at [323, 110] on div "VIVI -2" at bounding box center [332, 108] width 100 height 9
type input "VIVI-2"
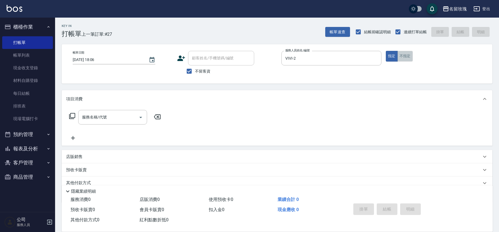
click at [405, 57] on button "不指定" at bounding box center [404, 56] width 15 height 11
drag, startPoint x: 90, startPoint y: 116, endPoint x: 93, endPoint y: 121, distance: 5.5
click at [91, 116] on div "服務名稱/代號 服務名稱/代號" at bounding box center [112, 117] width 69 height 15
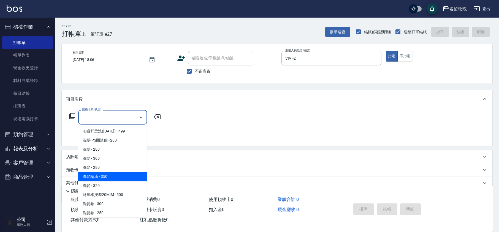
click at [100, 175] on span "洗髮精油 - 350" at bounding box center [112, 176] width 69 height 9
type input "洗髮精油(206)"
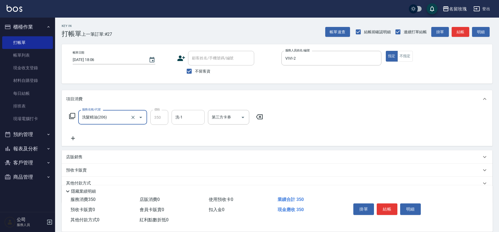
click at [198, 121] on input "洗-1" at bounding box center [188, 118] width 28 height 10
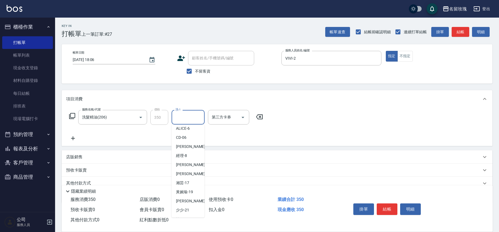
scroll to position [108, 0]
click at [192, 149] on div "湘芸 -17" at bounding box center [188, 147] width 33 height 9
type input "湘芸-17"
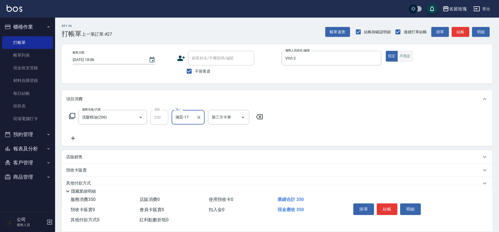
click at [406, 61] on button "不指定" at bounding box center [404, 56] width 15 height 11
click at [391, 206] on button "結帳" at bounding box center [387, 210] width 21 height 12
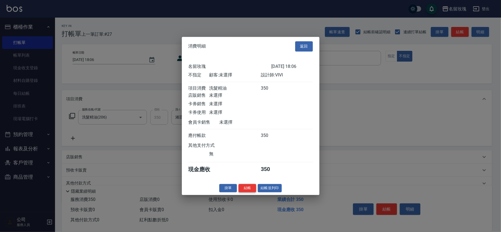
click at [247, 191] on button "結帳" at bounding box center [248, 188] width 18 height 9
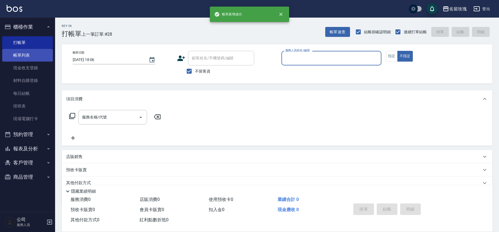
click at [21, 51] on link "帳單列表" at bounding box center [27, 55] width 51 height 13
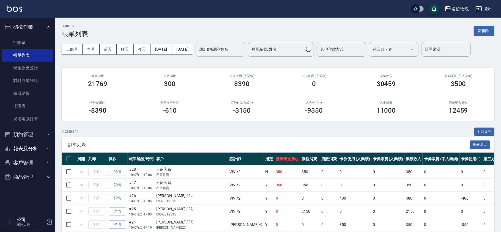
click at [231, 50] on input "設計師編號/姓名" at bounding box center [220, 50] width 45 height 10
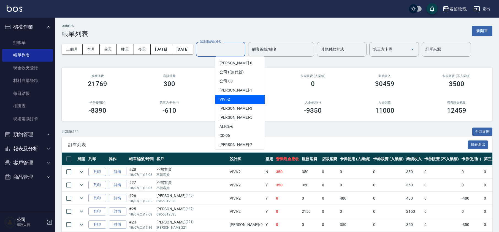
click at [238, 97] on div "VIVI -2" at bounding box center [240, 99] width 50 height 9
type input "VIVI-2"
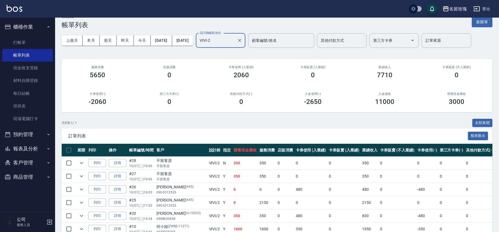
scroll to position [68, 0]
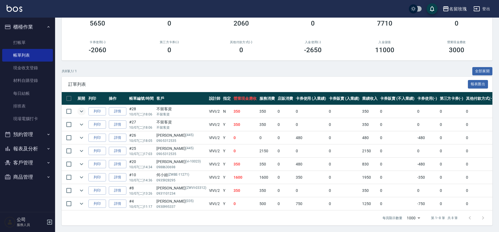
click at [80, 108] on icon "expand row" at bounding box center [81, 111] width 7 height 7
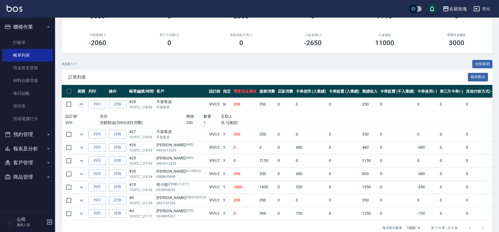
click at [80, 105] on icon "expand row" at bounding box center [81, 104] width 7 height 7
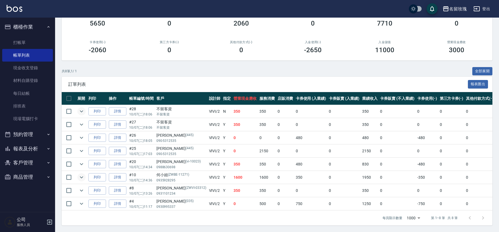
click at [82, 174] on icon "expand row" at bounding box center [81, 177] width 7 height 7
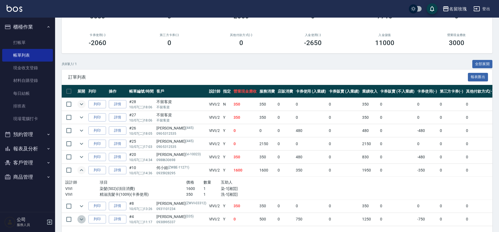
click at [83, 220] on icon "expand row" at bounding box center [81, 219] width 7 height 7
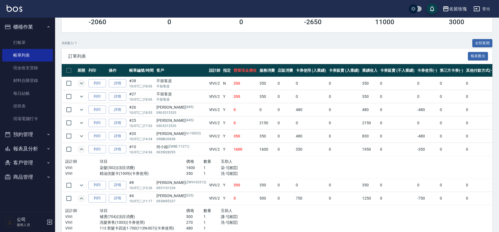
scroll to position [105, 0]
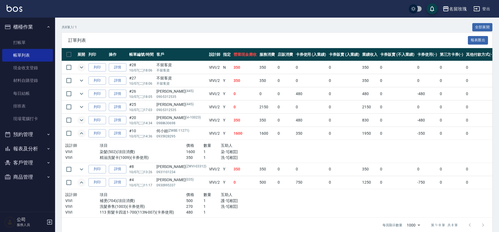
click at [84, 119] on icon "expand row" at bounding box center [81, 120] width 7 height 7
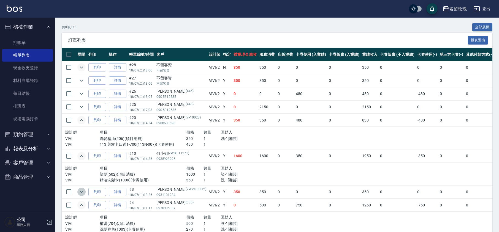
click at [81, 193] on icon "expand row" at bounding box center [81, 192] width 7 height 7
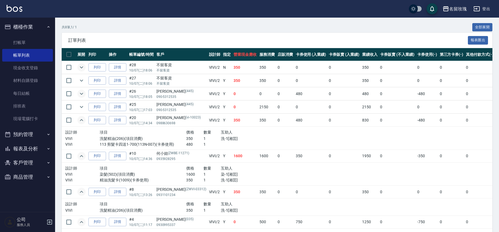
click at [82, 96] on icon "expand row" at bounding box center [81, 94] width 7 height 7
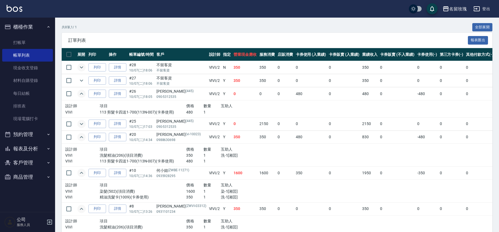
click at [82, 127] on icon "expand row" at bounding box center [81, 124] width 7 height 7
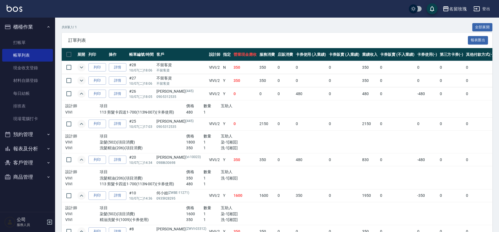
click at [81, 81] on icon "expand row" at bounding box center [81, 80] width 7 height 7
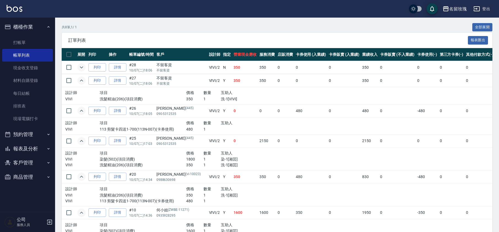
click at [85, 69] on button "expand row" at bounding box center [81, 67] width 8 height 8
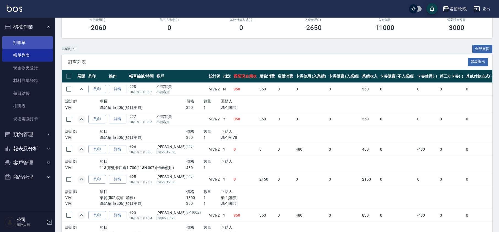
scroll to position [12, 0]
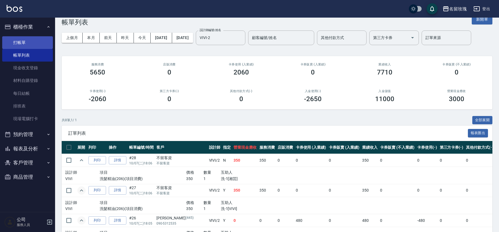
click at [29, 47] on link "打帳單" at bounding box center [27, 42] width 51 height 13
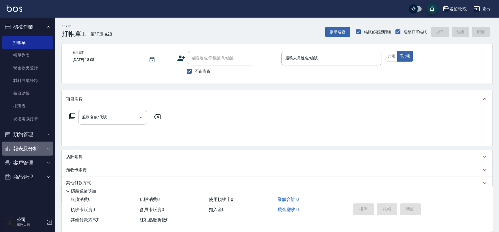
click at [25, 151] on button "報表及分析" at bounding box center [27, 149] width 51 height 14
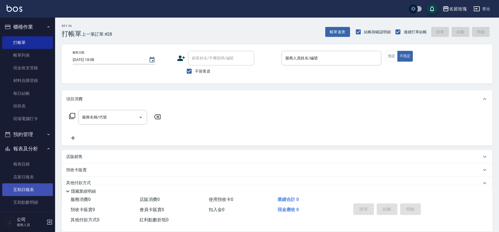
click at [30, 188] on link "互助日報表" at bounding box center [27, 190] width 51 height 13
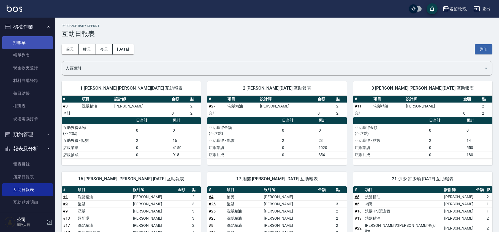
click at [22, 40] on link "打帳單" at bounding box center [27, 42] width 51 height 13
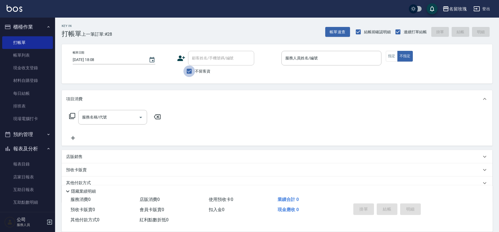
click at [189, 74] on input "不留客資" at bounding box center [189, 72] width 12 height 12
checkbox input "false"
click at [197, 58] on input "顧客姓名/手機號碼/編號" at bounding box center [217, 58] width 53 height 10
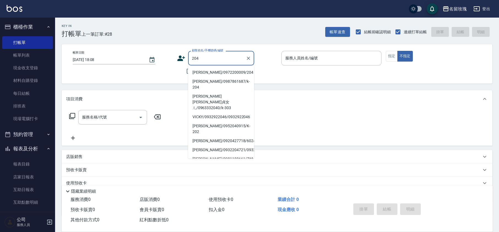
click at [211, 71] on li "[PERSON_NAME]/0972200009/204" at bounding box center [221, 72] width 66 height 9
type input "[PERSON_NAME]/0972200009/204"
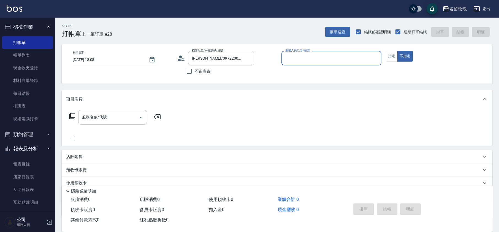
type input "[PERSON_NAME]-5"
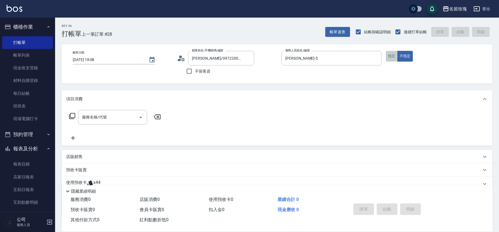
click at [396, 54] on button "指定" at bounding box center [392, 56] width 12 height 11
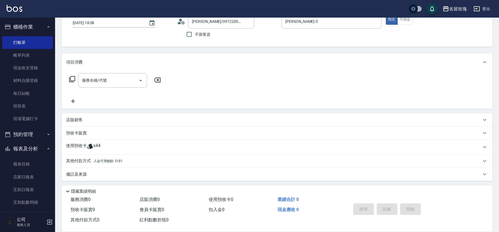
scroll to position [37, 0]
click at [115, 146] on div "使用預收卡 x44" at bounding box center [273, 147] width 415 height 8
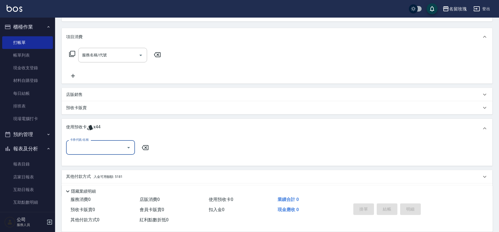
scroll to position [78, 0]
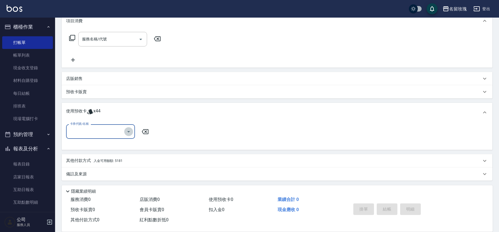
click at [128, 131] on icon "Open" at bounding box center [128, 131] width 3 height 1
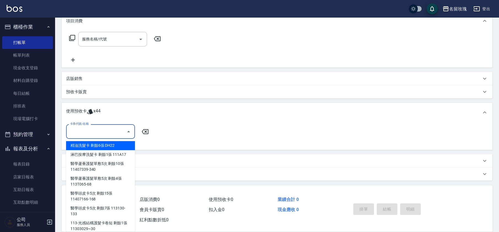
click at [110, 146] on div "精油洗髮卡 剩餘6張 DH22" at bounding box center [100, 145] width 69 height 9
type input "精油洗髮卡 DH22"
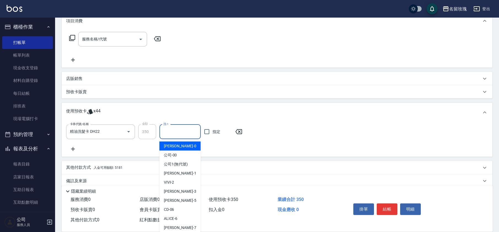
drag, startPoint x: 170, startPoint y: 132, endPoint x: 179, endPoint y: 159, distance: 28.4
click at [171, 132] on input "洗-1" at bounding box center [180, 132] width 36 height 10
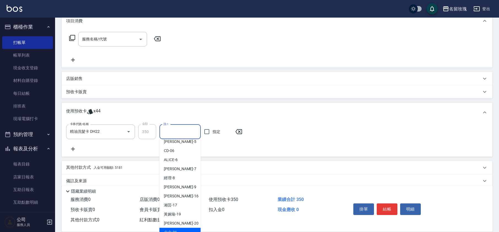
scroll to position [102, 0]
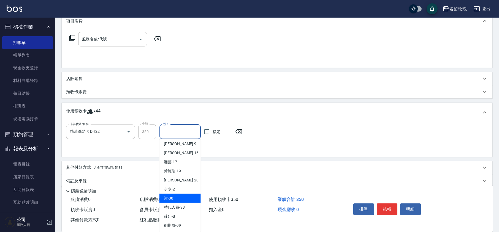
click at [185, 197] on div "汝 -30" at bounding box center [179, 198] width 41 height 9
type input "汝-30"
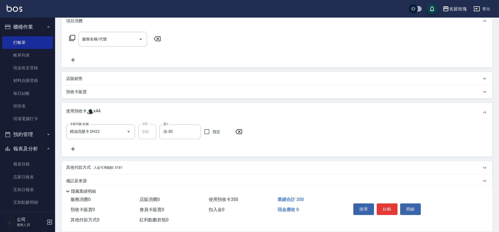
click at [158, 150] on div "卡券代號/名稱 精油洗髮卡 DH22 卡券代號/名稱 金額 350 金額 洗-1 汝-30 洗-1 指定" at bounding box center [277, 138] width 422 height 28
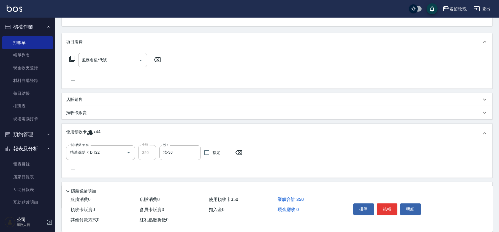
scroll to position [85, 0]
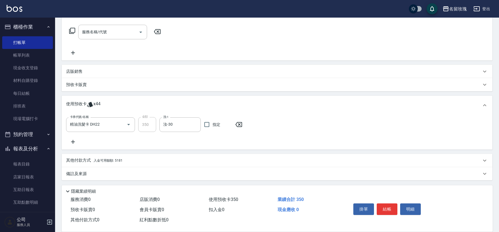
click at [178, 143] on div "卡券代號/名稱 精油洗髮卡 DH22 卡券代號/名稱 金額 350 金額 洗-1 汝-30 洗-1 指定" at bounding box center [277, 131] width 422 height 28
type input "[DATE] 18:11"
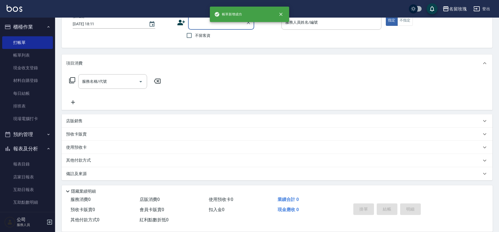
scroll to position [0, 0]
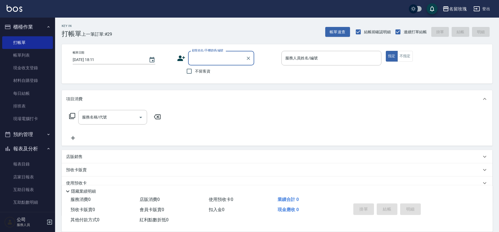
click at [28, 26] on button "櫃檯作業" at bounding box center [27, 27] width 51 height 14
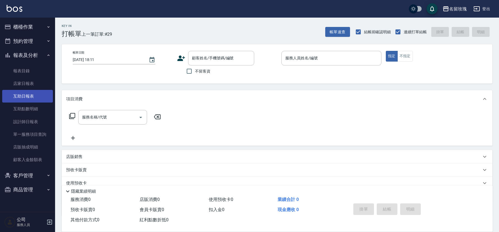
click at [32, 96] on link "互助日報表" at bounding box center [27, 96] width 51 height 13
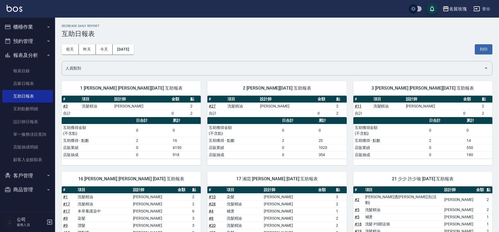
click at [217, 35] on h3 "互助日報表" at bounding box center [277, 34] width 431 height 8
click at [87, 45] on button "昨天" at bounding box center [87, 49] width 17 height 10
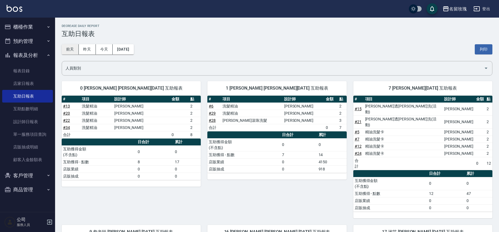
click at [70, 48] on button "前天" at bounding box center [70, 49] width 17 height 10
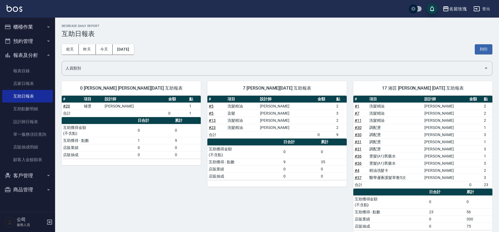
click at [206, 43] on div "[DATE] [DATE] [DATE] [DATE] 列印" at bounding box center [277, 49] width 431 height 23
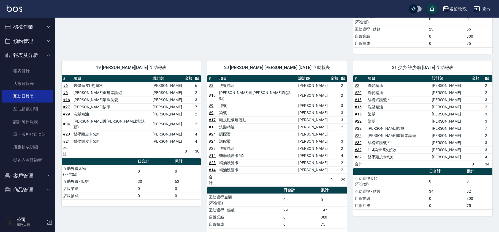
scroll to position [183, 0]
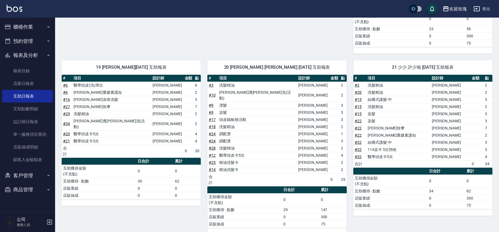
click at [40, 54] on button "報表及分析" at bounding box center [27, 55] width 51 height 14
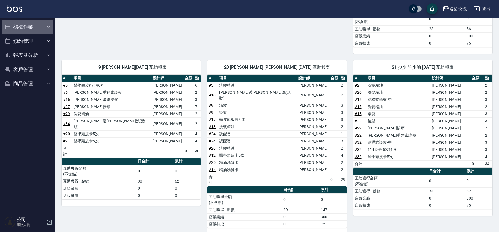
click at [29, 26] on button "櫃檯作業" at bounding box center [27, 27] width 51 height 14
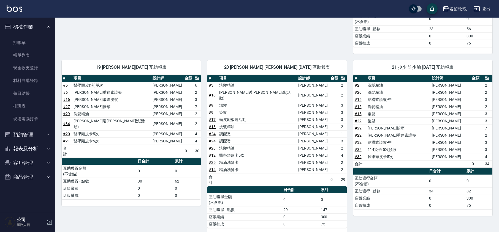
drag, startPoint x: 26, startPoint y: 43, endPoint x: 31, endPoint y: 34, distance: 10.5
click at [27, 43] on link "打帳單" at bounding box center [27, 42] width 51 height 13
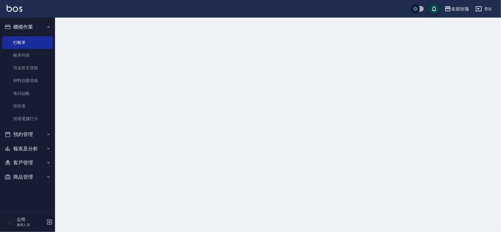
click at [36, 25] on button "櫃檯作業" at bounding box center [27, 27] width 51 height 14
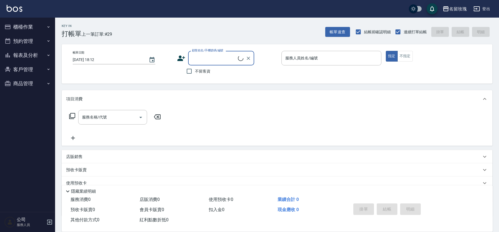
click at [114, 27] on div "Key In 打帳單 上一筆訂單:#29 帳單速查 結帳前確認明細 連續打單結帳 掛單 結帳 明細" at bounding box center [273, 28] width 437 height 20
click at [167, 14] on div "名留玫瑰 登出" at bounding box center [249, 9] width 499 height 18
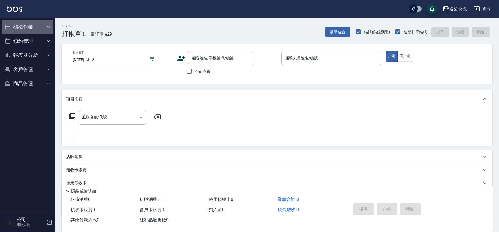
click at [30, 25] on button "櫃檯作業" at bounding box center [27, 27] width 51 height 14
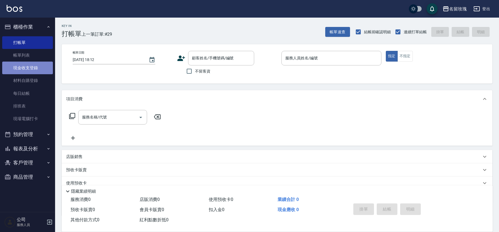
click at [21, 65] on link "現金收支登錄" at bounding box center [27, 68] width 51 height 13
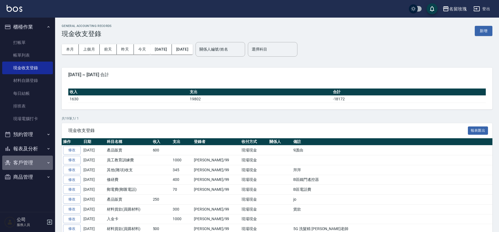
click at [29, 164] on button "客戶管理" at bounding box center [27, 163] width 51 height 14
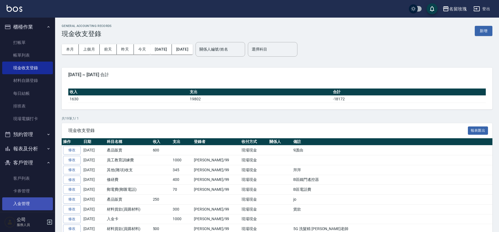
click at [30, 202] on link "入金管理" at bounding box center [27, 204] width 51 height 13
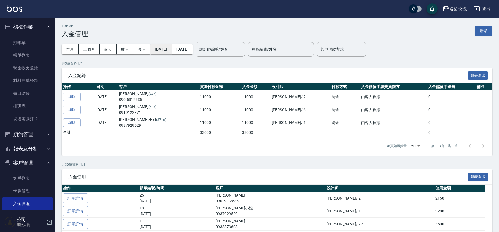
click at [150, 48] on button "[DATE]" at bounding box center [160, 49] width 21 height 10
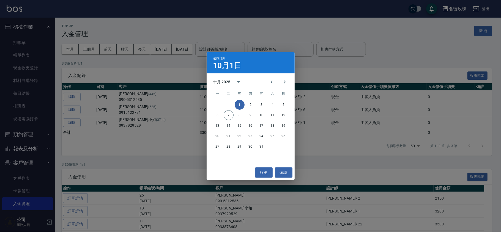
click at [143, 48] on div "選擇日期 [DATE] 十月 2025 一 二 三 四 五 六 日 1 2 3 4 5 6 7 8 9 10 11 12 13 14 15 16 17 18 …" at bounding box center [250, 116] width 501 height 232
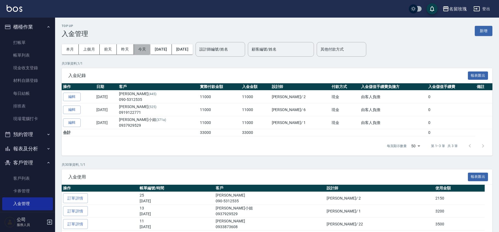
click at [139, 47] on button "今天" at bounding box center [142, 49] width 17 height 10
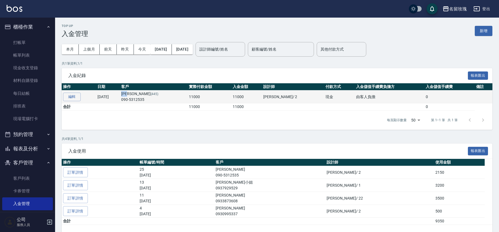
drag, startPoint x: 154, startPoint y: 95, endPoint x: 145, endPoint y: 95, distance: 9.4
click at [145, 95] on td "[PERSON_NAME][PHONE_NUMBER]" at bounding box center [154, 97] width 68 height 13
copy td "[PERSON_NAME]"
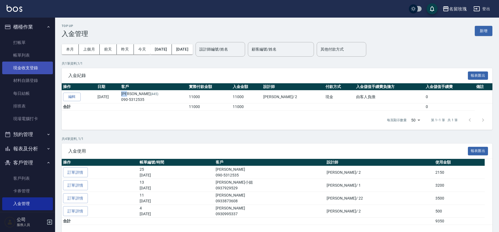
click at [28, 67] on link "現金收支登錄" at bounding box center [27, 68] width 51 height 13
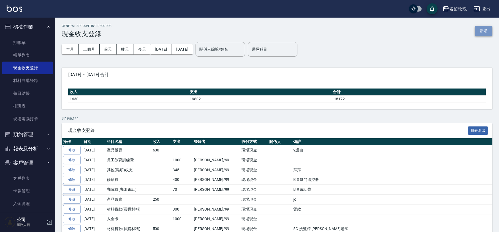
click at [483, 27] on button "新增" at bounding box center [484, 31] width 18 height 10
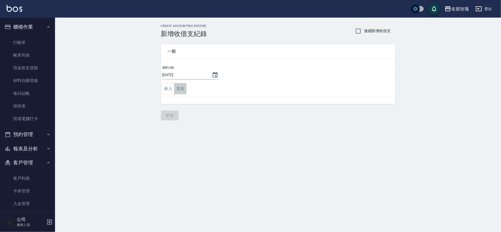
click at [181, 87] on button "支出" at bounding box center [180, 88] width 12 height 11
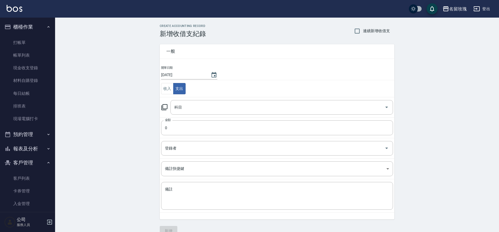
click at [165, 108] on icon at bounding box center [164, 107] width 7 height 7
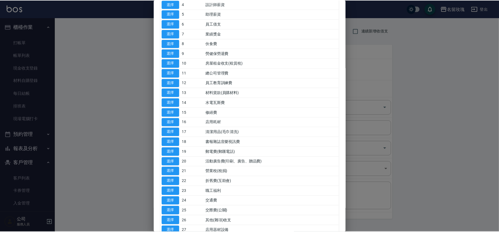
scroll to position [203, 0]
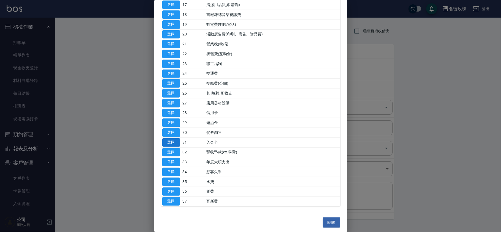
click at [167, 142] on button "選擇" at bounding box center [171, 142] width 18 height 9
type input "31 入金卡"
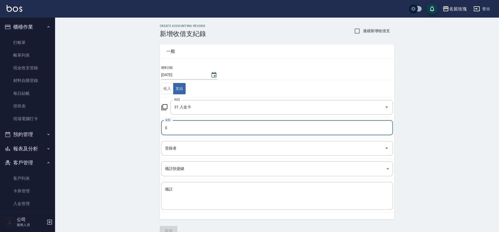
click at [181, 130] on input "0" at bounding box center [277, 128] width 232 height 15
type input "1000"
click at [183, 150] on input "登錄者" at bounding box center [273, 149] width 219 height 10
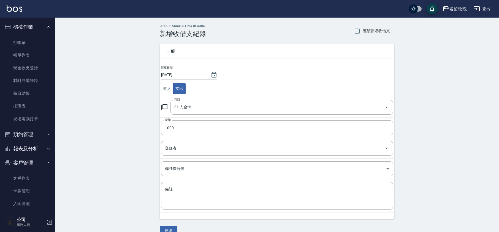
click at [122, 125] on div "CREATE ACCOUNTING RECORD 新增收借支紀錄 連續新增收借支 一般 開單日期 [DATE] 收入 支出 科目 31 入金卡 科目 金額 1…" at bounding box center [277, 130] width 444 height 225
click at [189, 150] on input "登錄者" at bounding box center [273, 149] width 219 height 10
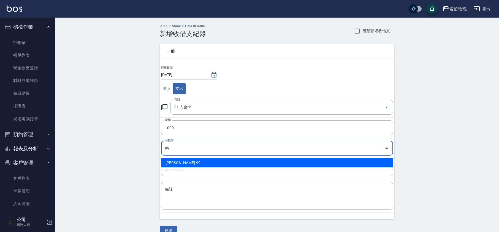
type input "[PERSON_NAME]-99"
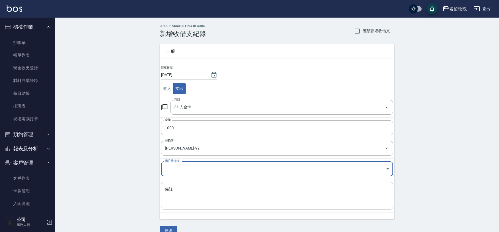
click at [178, 191] on textarea "備註" at bounding box center [277, 196] width 224 height 19
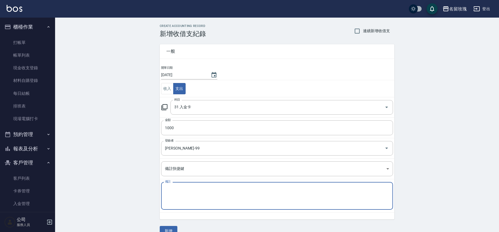
paste textarea "[PERSON_NAME]"
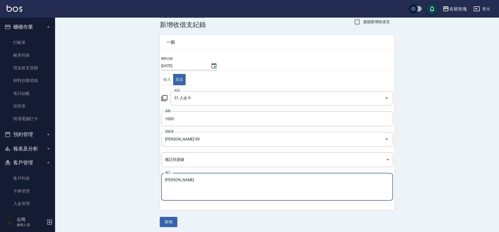
scroll to position [11, 0]
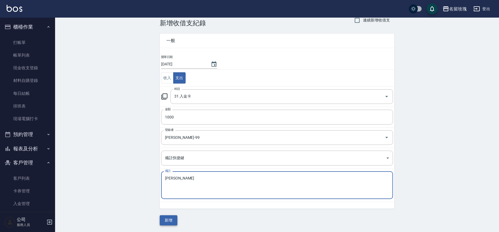
type textarea "[PERSON_NAME]"
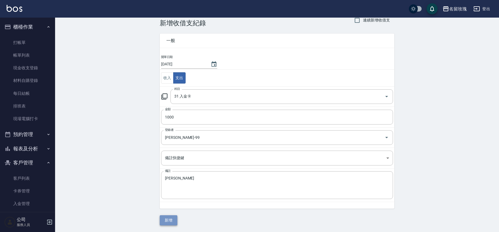
click at [174, 221] on button "新增" at bounding box center [169, 221] width 18 height 10
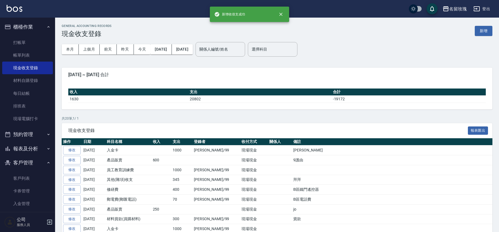
click at [25, 162] on button "客戶管理" at bounding box center [27, 163] width 51 height 14
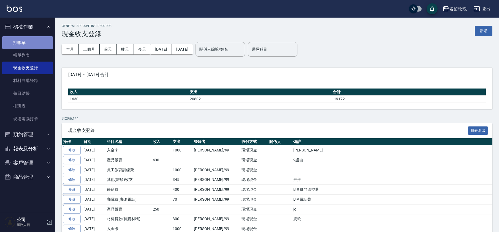
click at [22, 41] on link "打帳單" at bounding box center [27, 42] width 51 height 13
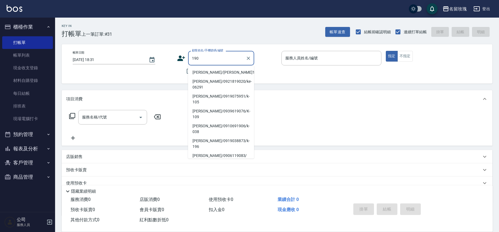
click at [213, 72] on li "[PERSON_NAME]/[PERSON_NAME]190/190" at bounding box center [221, 72] width 66 height 9
type input "[PERSON_NAME]/[PERSON_NAME]190/190"
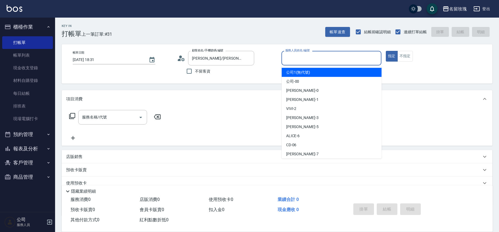
click at [312, 59] on input "服務人員姓名/編號" at bounding box center [331, 58] width 95 height 10
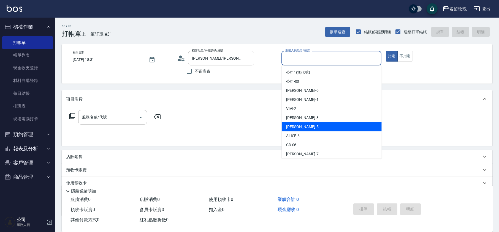
click at [349, 130] on div "KELLY -5" at bounding box center [332, 127] width 100 height 9
type input "[PERSON_NAME]-5"
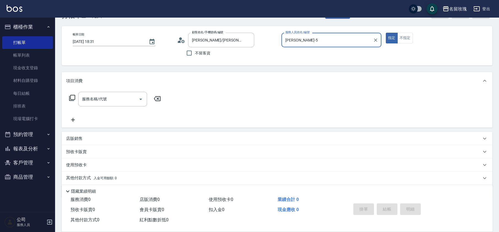
scroll to position [36, 0]
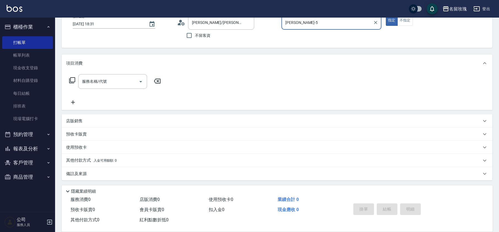
click at [78, 159] on p "其他付款方式 入金可用餘額: 0" at bounding box center [91, 161] width 51 height 6
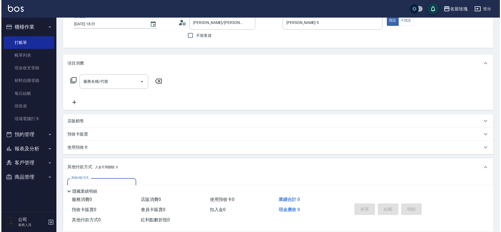
scroll to position [0, 0]
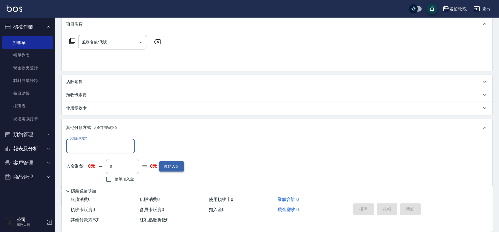
click at [176, 164] on button "異動入金" at bounding box center [171, 167] width 25 height 10
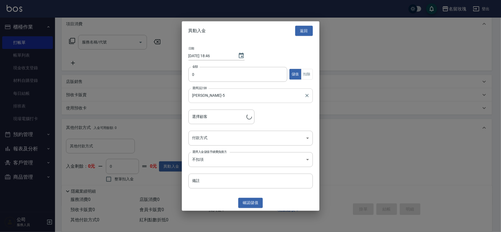
type input "[PERSON_NAME]/[PERSON_NAME]190/190"
click at [222, 71] on input "0" at bounding box center [238, 74] width 99 height 15
type input "11000"
click at [204, 139] on body "名留玫瑰 登出 櫃檯作業 打帳單 帳單列表 現金收支登錄 材料自購登錄 每日結帳 排班表 現場電腦打卡 預約管理 預約管理 單日預約紀錄 單週預約紀錄 報表及…" at bounding box center [250, 91] width 501 height 333
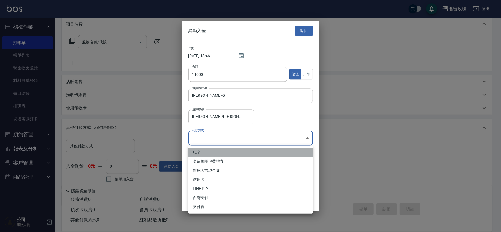
click at [199, 152] on li "現金" at bounding box center [251, 152] width 124 height 9
type input "現金"
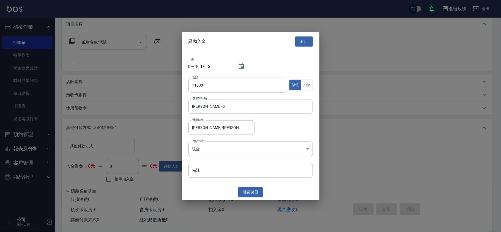
drag, startPoint x: 199, startPoint y: 192, endPoint x: 209, endPoint y: 192, distance: 9.4
click at [200, 192] on div "確認 儲值" at bounding box center [251, 192] width 138 height 10
click at [249, 192] on button "確認 儲值" at bounding box center [250, 192] width 25 height 10
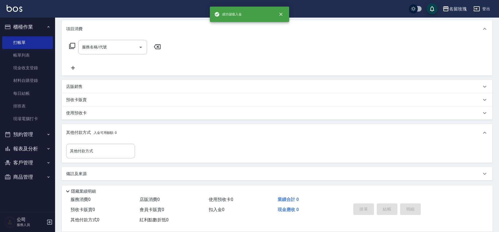
scroll to position [75, 0]
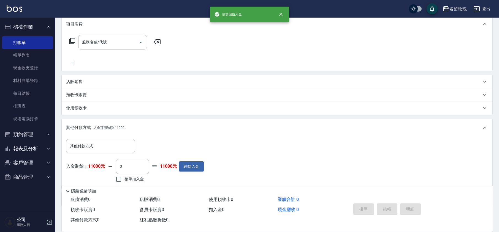
click at [158, 10] on div "名留玫瑰 登出" at bounding box center [249, 9] width 499 height 18
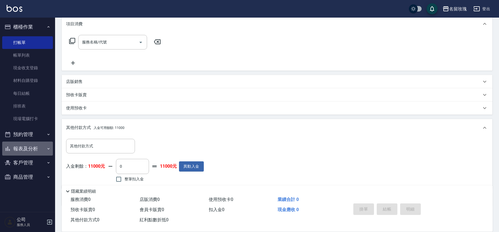
click at [12, 146] on button "報表及分析" at bounding box center [27, 149] width 51 height 14
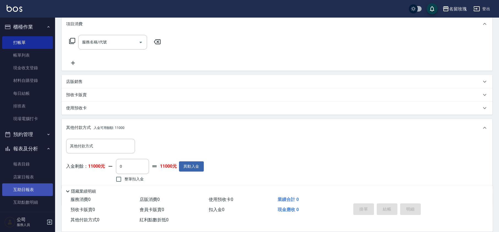
click at [34, 194] on link "互助日報表" at bounding box center [27, 190] width 51 height 13
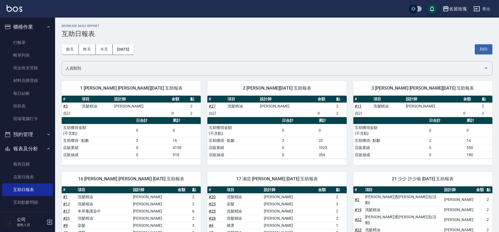
click at [151, 24] on h2 "Decrease Daily Report" at bounding box center [277, 26] width 431 height 4
click at [5, 41] on link "打帳單" at bounding box center [27, 42] width 51 height 13
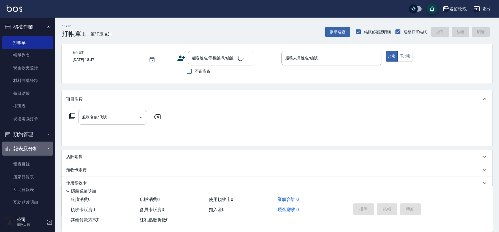
click at [30, 146] on button "報表及分析" at bounding box center [27, 149] width 51 height 14
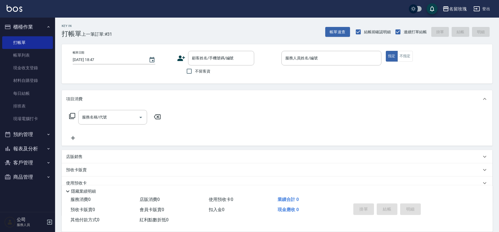
click at [161, 27] on div "Key In 打帳單 上一筆訂單:#31 帳單速查 結帳前確認明細 連續打單結帳 掛單 結帳 明細" at bounding box center [273, 28] width 437 height 20
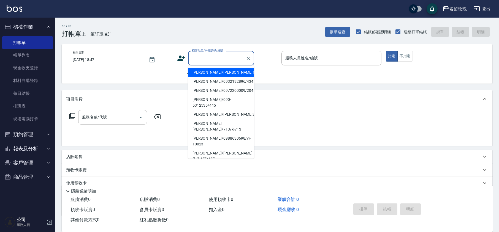
click at [228, 62] on input "顧客姓名/手機號碼/編號" at bounding box center [217, 58] width 53 height 10
click at [224, 69] on li "[PERSON_NAME]/[PERSON_NAME]190/190" at bounding box center [221, 72] width 66 height 9
type input "[PERSON_NAME]/[PERSON_NAME]190/190"
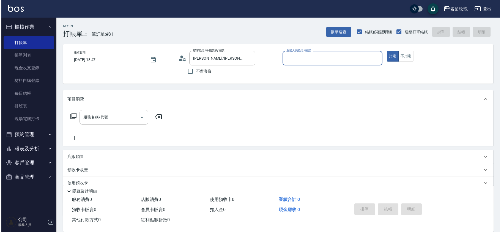
scroll to position [36, 0]
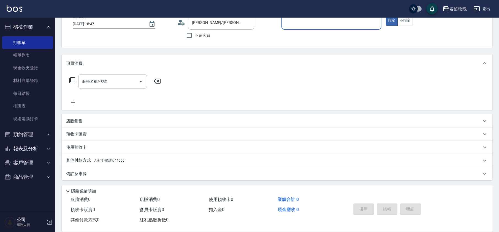
click at [330, 27] on div "服務人員姓名/編號" at bounding box center [331, 22] width 100 height 15
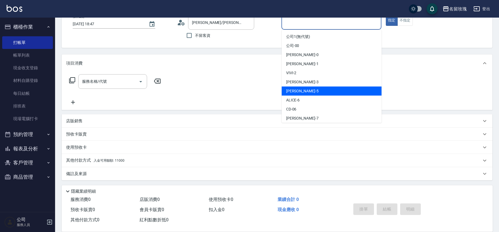
click at [322, 90] on div "KELLY -5" at bounding box center [332, 91] width 100 height 9
type input "[PERSON_NAME]-5"
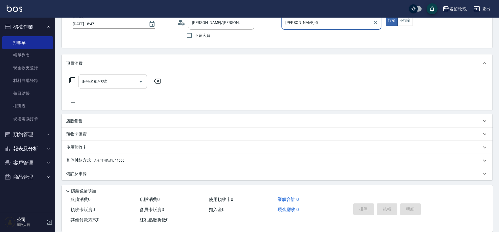
click at [102, 81] on input "服務名稱/代號" at bounding box center [109, 82] width 56 height 10
click at [70, 79] on icon at bounding box center [72, 80] width 7 height 7
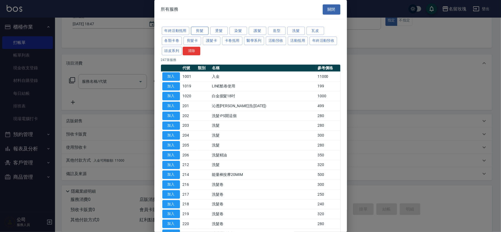
click at [198, 30] on button "剪髮" at bounding box center [200, 31] width 18 height 9
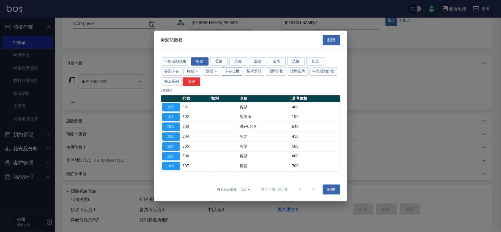
click at [234, 69] on button "卡卷抵用" at bounding box center [232, 71] width 20 height 9
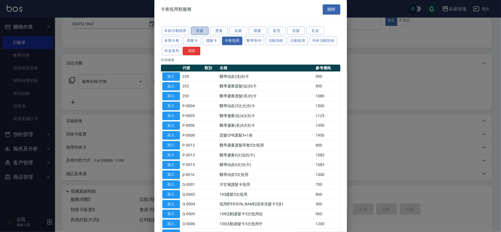
click at [198, 29] on button "剪髮" at bounding box center [200, 31] width 18 height 9
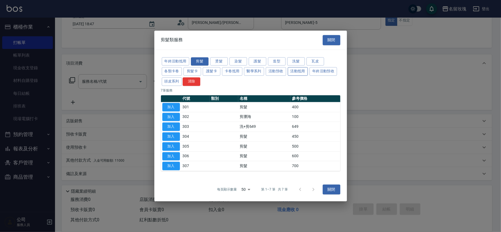
click at [299, 68] on button "活動抵用" at bounding box center [298, 71] width 20 height 9
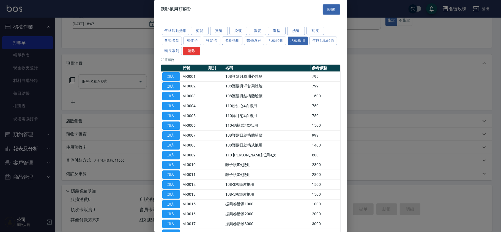
click at [234, 40] on button "卡卷抵用" at bounding box center [232, 41] width 20 height 9
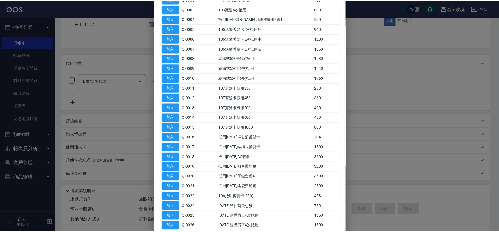
scroll to position [220, 0]
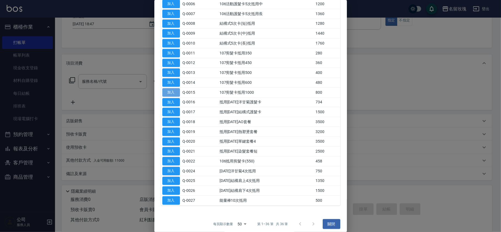
click at [171, 94] on button "加入" at bounding box center [171, 92] width 18 height 9
type input "107剪髮卡抵用1000(Q-0015)"
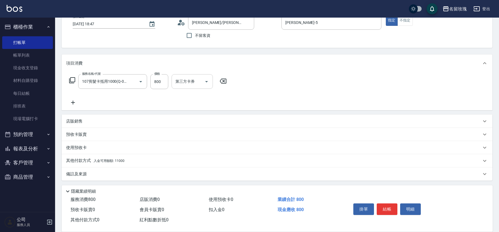
click at [191, 81] on div "第三方卡券 第三方卡券" at bounding box center [192, 81] width 41 height 15
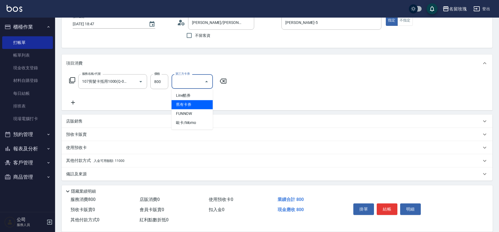
click at [203, 104] on span "舊有卡券" at bounding box center [192, 104] width 41 height 9
type input "舊有卡券"
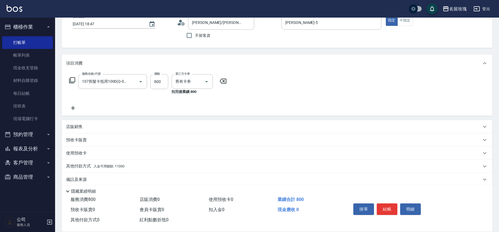
click at [207, 97] on div "服務名稱/代號 107剪髮卡抵用1000(Q-0015) 服務名稱/代號 價格 800 價格 第三方卡券 舊有卡券 第三方卡券 扣完後業績: 800" at bounding box center [148, 92] width 164 height 37
click at [73, 79] on icon at bounding box center [72, 80] width 7 height 7
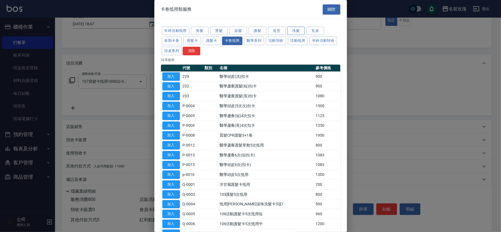
click at [300, 28] on button "洗髮" at bounding box center [296, 31] width 18 height 9
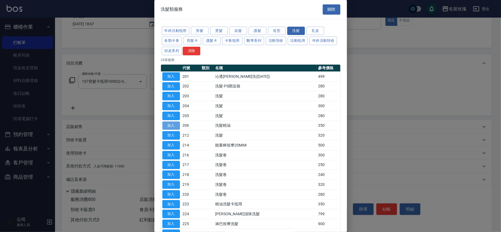
click at [164, 125] on button "加入" at bounding box center [171, 126] width 18 height 9
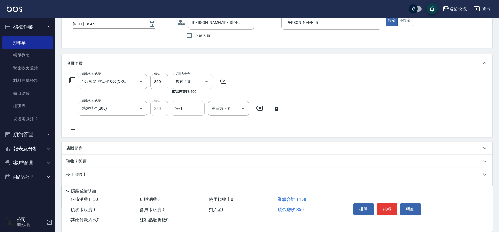
click at [195, 105] on input "洗-1" at bounding box center [188, 109] width 28 height 10
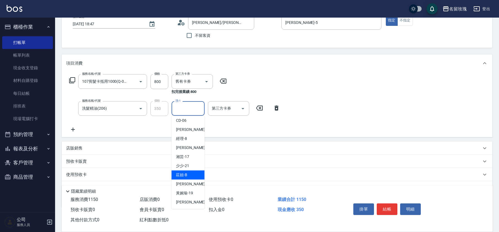
scroll to position [108, 0]
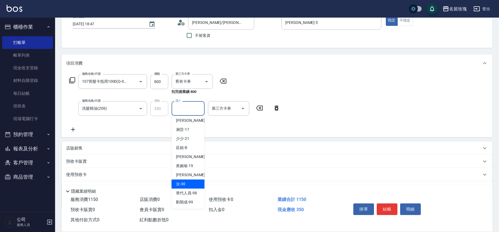
click at [189, 180] on div "汝 -30" at bounding box center [188, 184] width 33 height 9
type input "汝-30"
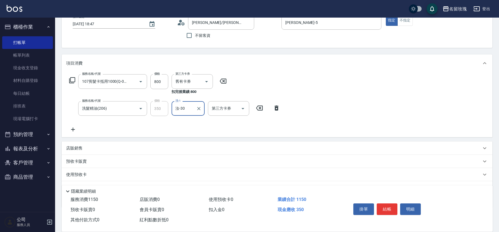
click at [72, 77] on icon at bounding box center [72, 80] width 6 height 6
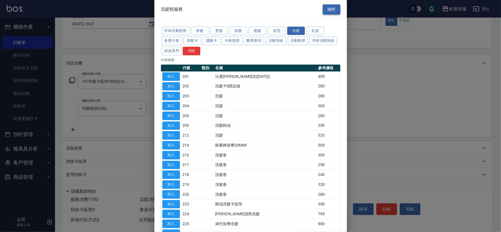
click at [336, 10] on button "關閉" at bounding box center [332, 9] width 18 height 10
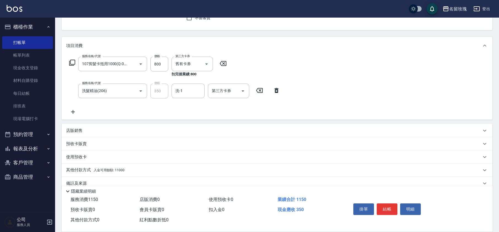
scroll to position [63, 0]
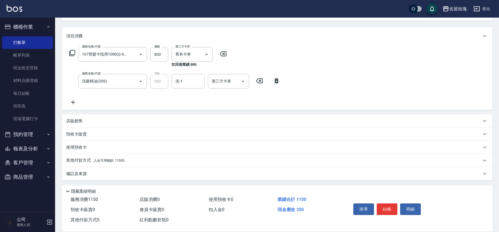
click at [106, 160] on span "入金可用餘額: 11000" at bounding box center [109, 161] width 31 height 4
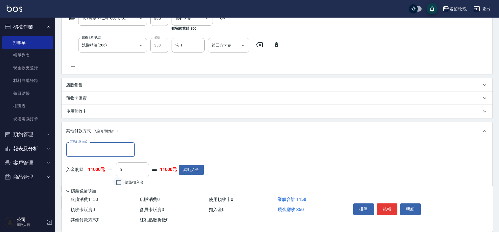
scroll to position [128, 0]
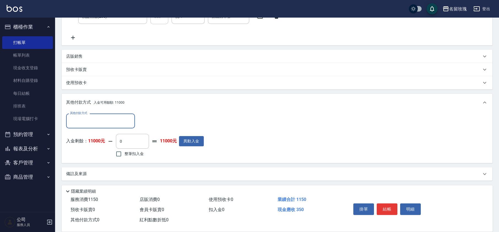
click at [111, 36] on div "服務名稱/代號 107剪髮卡抵用1000(Q-0015) 服務名稱/代號 價格 800 價格 第三方卡券 舊有卡券 第三方卡券 扣完後業績: 800 服務名稱…" at bounding box center [174, 11] width 217 height 59
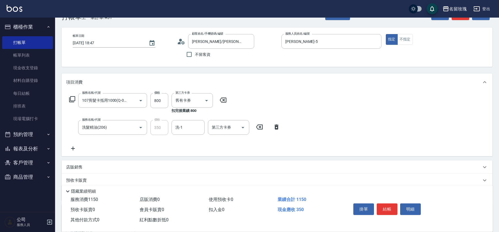
scroll to position [0, 0]
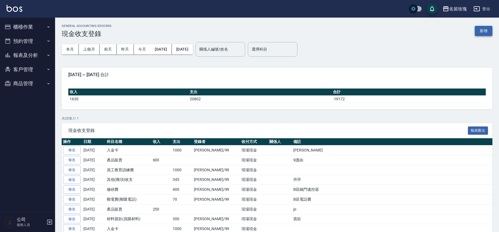
click at [483, 32] on button "新增" at bounding box center [484, 31] width 18 height 10
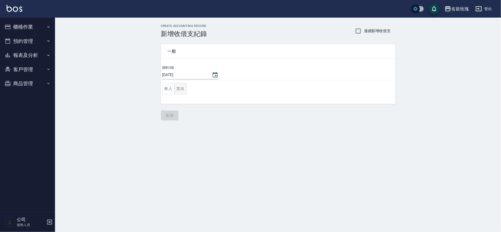
click at [183, 93] on button "支出" at bounding box center [180, 88] width 12 height 11
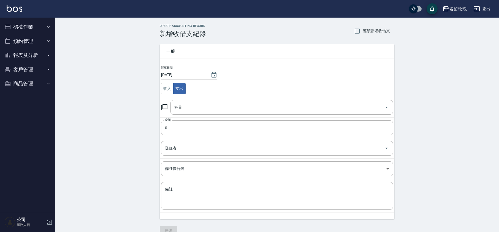
click at [164, 106] on icon at bounding box center [164, 107] width 7 height 7
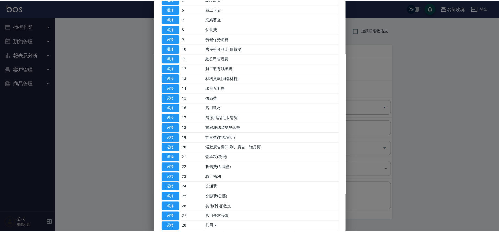
scroll to position [203, 0]
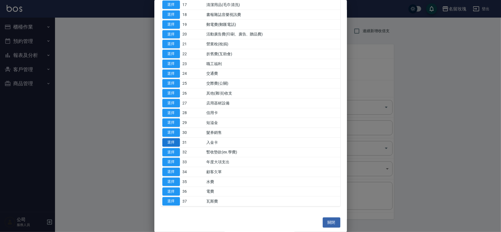
click at [179, 143] on button "選擇" at bounding box center [171, 142] width 18 height 9
type input "31 入金卡"
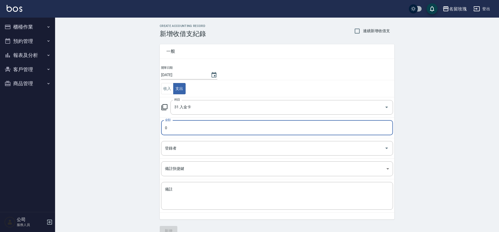
click at [172, 129] on input "0" at bounding box center [277, 128] width 232 height 15
type input "1000"
click at [187, 151] on input "登錄者" at bounding box center [273, 149] width 219 height 10
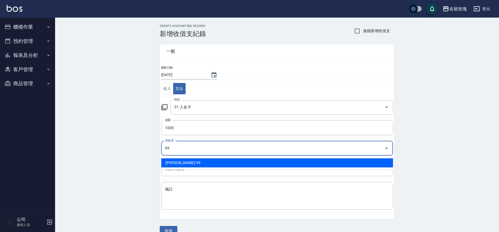
type input "[PERSON_NAME]-99"
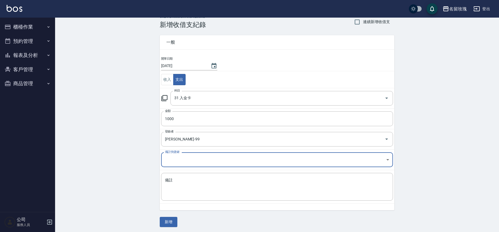
scroll to position [11, 0]
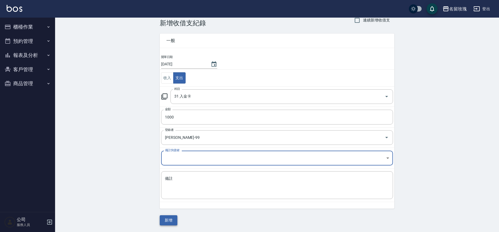
click at [167, 219] on button "新增" at bounding box center [169, 221] width 18 height 10
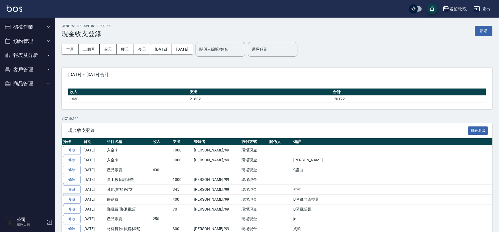
click at [39, 26] on button "櫃檯作業" at bounding box center [27, 27] width 51 height 14
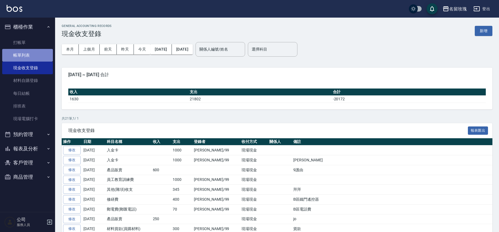
click at [29, 61] on link "帳單列表" at bounding box center [27, 55] width 51 height 13
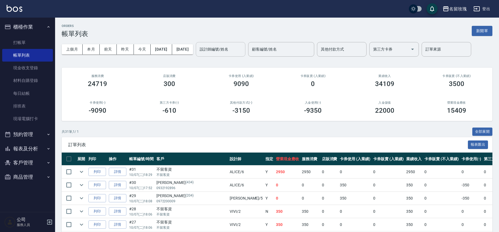
click at [243, 52] on input "設計師編號/姓名" at bounding box center [220, 50] width 45 height 10
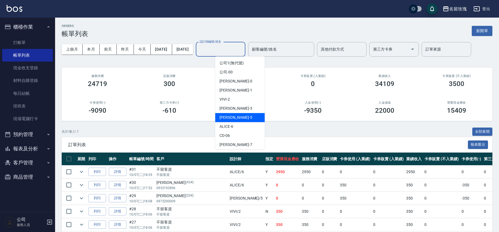
click at [236, 116] on div "KELLY -5" at bounding box center [240, 117] width 50 height 9
type input "[PERSON_NAME]-5"
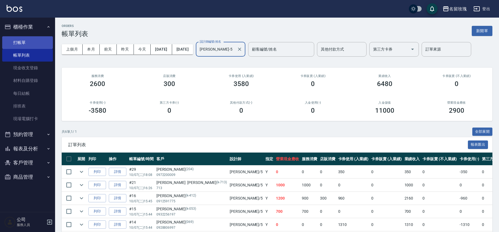
click at [21, 37] on link "打帳單" at bounding box center [27, 42] width 51 height 13
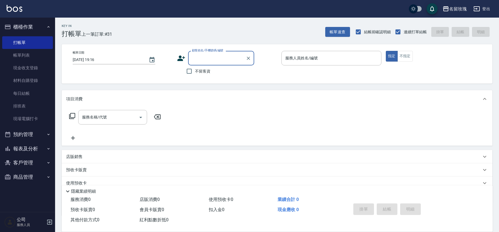
click at [214, 62] on input "顧客姓名/手機號碼/編號" at bounding box center [217, 58] width 53 height 10
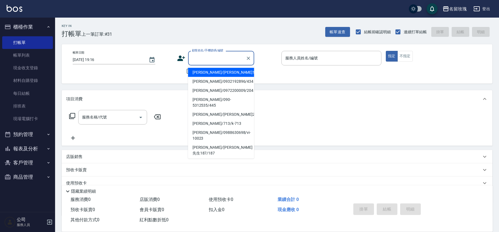
click at [211, 72] on li "[PERSON_NAME]/[PERSON_NAME]190/190" at bounding box center [221, 72] width 66 height 9
type input "[PERSON_NAME]/[PERSON_NAME]190/190"
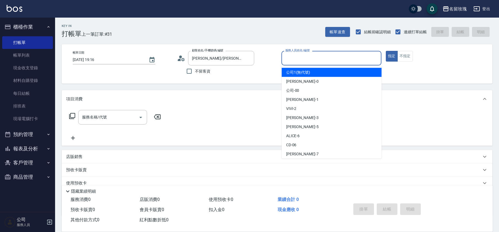
click at [318, 60] on input "服務人員姓名/編號" at bounding box center [331, 58] width 95 height 10
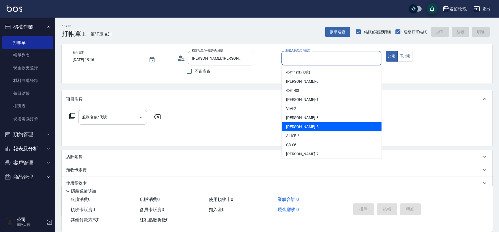
click at [299, 124] on span "KELLY -5" at bounding box center [302, 127] width 32 height 6
type input "[PERSON_NAME]-5"
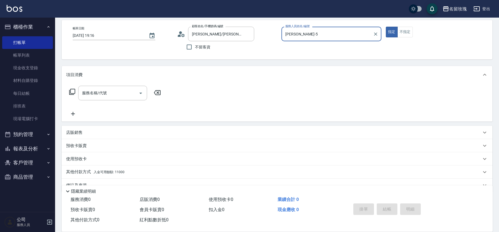
scroll to position [36, 0]
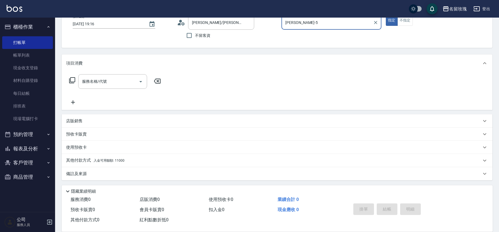
click at [77, 145] on p "使用預收卡" at bounding box center [76, 148] width 21 height 6
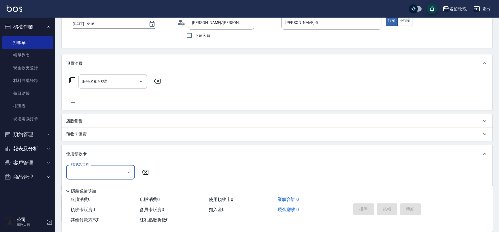
scroll to position [0, 0]
click at [126, 174] on icon "Open" at bounding box center [128, 172] width 7 height 7
click at [127, 171] on icon "Close" at bounding box center [128, 172] width 7 height 7
click at [75, 134] on p "預收卡販賣" at bounding box center [76, 135] width 21 height 6
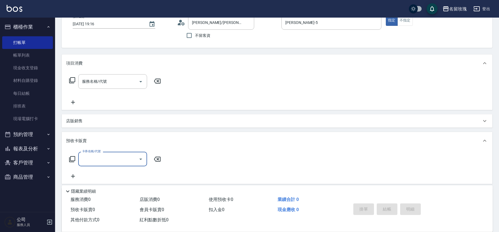
click at [72, 159] on icon at bounding box center [72, 159] width 7 height 7
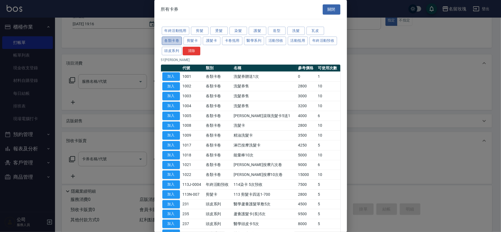
drag, startPoint x: 172, startPoint y: 40, endPoint x: 179, endPoint y: 42, distance: 6.9
click at [172, 40] on button "各類卡卷" at bounding box center [172, 41] width 20 height 9
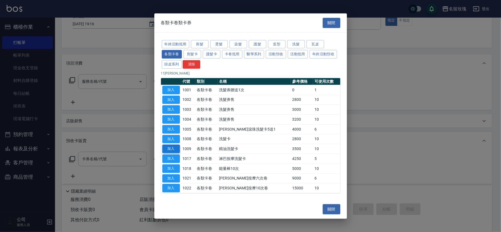
click at [174, 149] on button "加入" at bounding box center [171, 149] width 18 height 9
type input "精油洗髮卡(1009)"
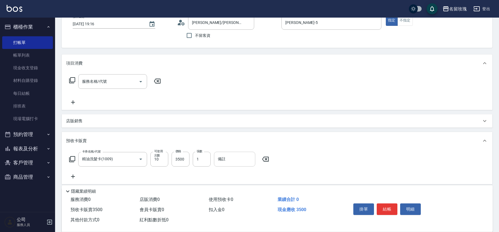
click at [222, 157] on input "備註" at bounding box center [234, 159] width 41 height 15
type input "DH35"
click at [147, 95] on div "服務名稱/代號 服務名稱/代號" at bounding box center [115, 89] width 98 height 31
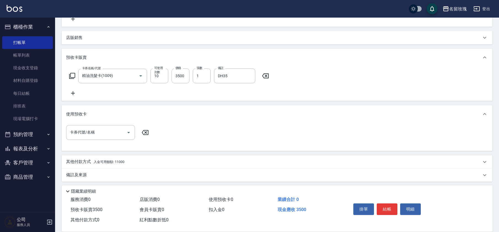
scroll to position [120, 0]
click at [83, 159] on p "其他付款方式 入金可用餘額: 11000" at bounding box center [95, 161] width 58 height 6
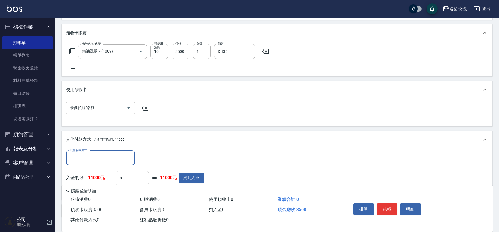
scroll to position [181, 0]
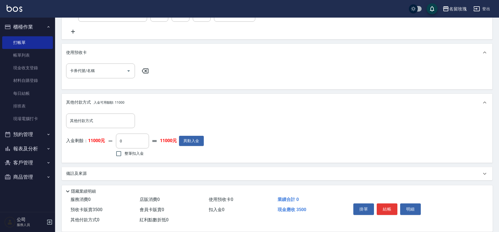
click at [140, 154] on span "整筆扣入金" at bounding box center [133, 154] width 19 height 6
click at [124, 154] on input "整筆扣入金" at bounding box center [119, 154] width 12 height 12
checkbox input "true"
type input "3500"
click at [154, 152] on div "入金剩餘： 11000元 3500 ​ 整筆扣入金 7500元 異動入金" at bounding box center [133, 146] width 135 height 25
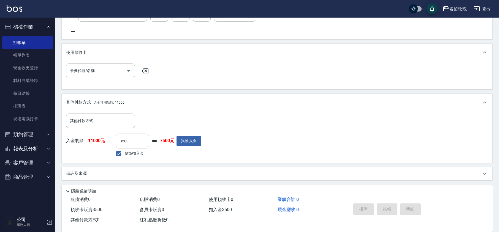
type input "2025/10/07 19:17"
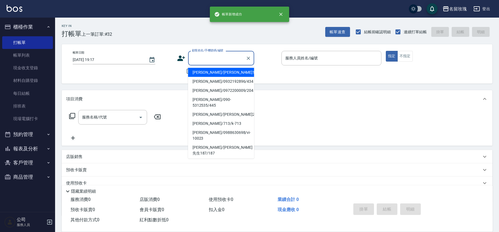
click at [233, 61] on input "顧客姓名/手機號碼/編號" at bounding box center [217, 58] width 53 height 10
click at [216, 70] on li "[PERSON_NAME]/[PERSON_NAME]190/190" at bounding box center [221, 72] width 66 height 9
type input "[PERSON_NAME]/[PERSON_NAME]190/190"
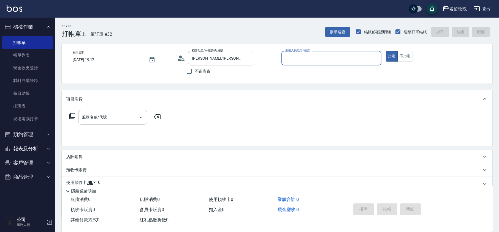
click at [70, 116] on icon at bounding box center [72, 116] width 7 height 7
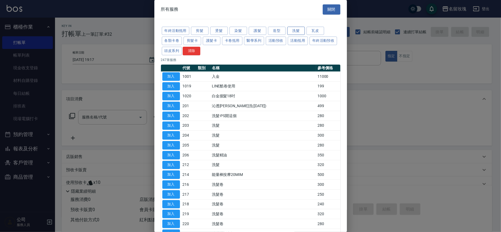
click at [299, 30] on button "洗髮" at bounding box center [296, 31] width 18 height 9
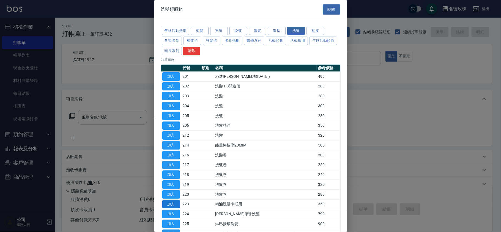
click at [175, 205] on button "加入" at bounding box center [171, 204] width 18 height 9
type input "精油洗髮卡抵用(223)"
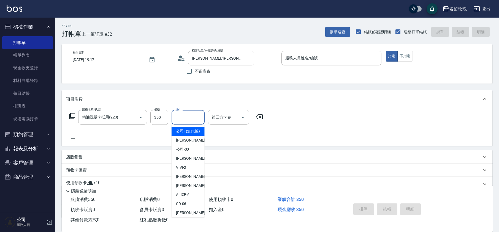
click at [189, 116] on input "洗-1" at bounding box center [188, 118] width 28 height 10
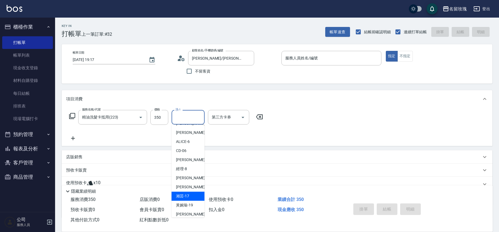
scroll to position [108, 0]
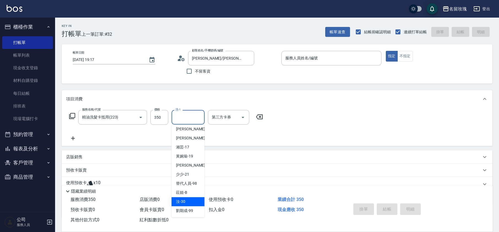
click at [186, 201] on div "汝 -30" at bounding box center [188, 201] width 33 height 9
type input "汝-30"
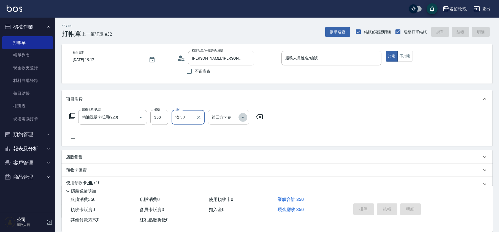
click at [244, 117] on icon "Open" at bounding box center [243, 117] width 7 height 7
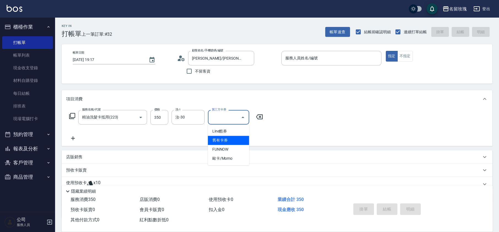
click at [236, 138] on span "舊有卡券" at bounding box center [228, 140] width 41 height 9
type input "舊有卡券"
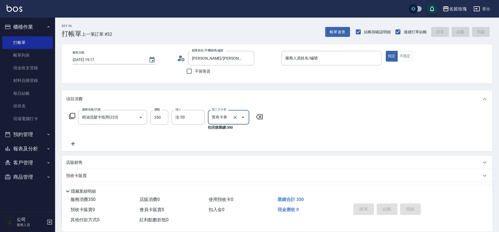
click at [73, 116] on icon at bounding box center [72, 116] width 7 height 7
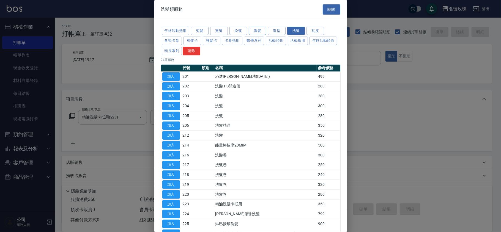
click at [263, 30] on button "護髮" at bounding box center [258, 31] width 18 height 9
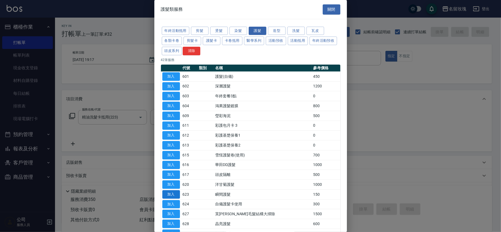
click at [172, 196] on button "加入" at bounding box center [171, 195] width 18 height 9
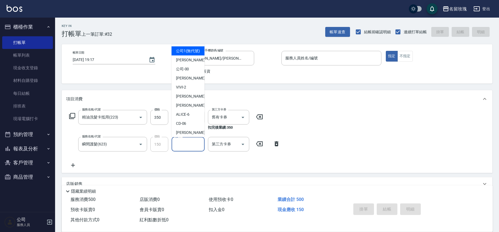
click at [176, 143] on input "護-1" at bounding box center [188, 145] width 28 height 10
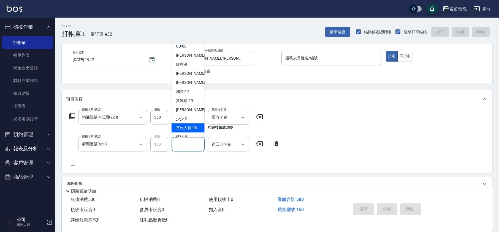
scroll to position [108, 0]
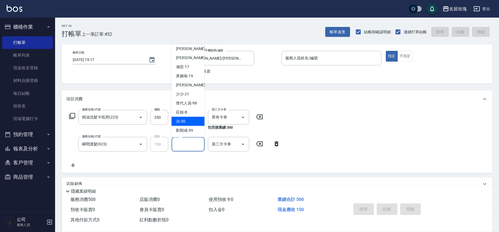
click at [182, 123] on span "汝 -30" at bounding box center [180, 122] width 9 height 6
type input "汝-30"
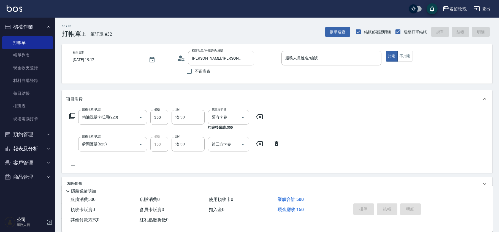
drag, startPoint x: 74, startPoint y: 113, endPoint x: 74, endPoint y: 117, distance: 4.1
click at [74, 117] on icon at bounding box center [72, 116] width 7 height 7
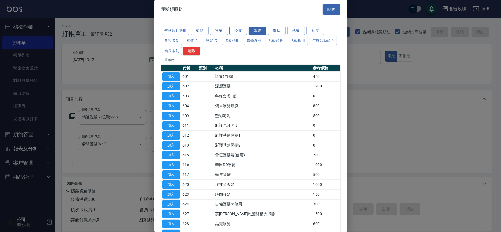
click at [240, 30] on button "染髮" at bounding box center [239, 31] width 18 height 9
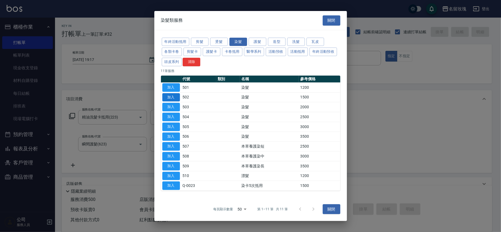
click at [171, 96] on button "加入" at bounding box center [171, 97] width 18 height 9
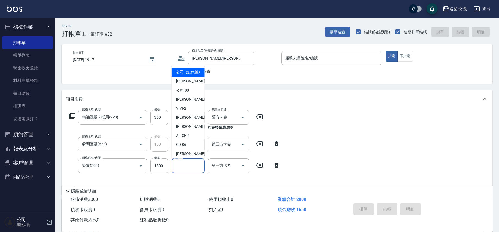
click at [189, 164] on input "染-1" at bounding box center [188, 166] width 28 height 10
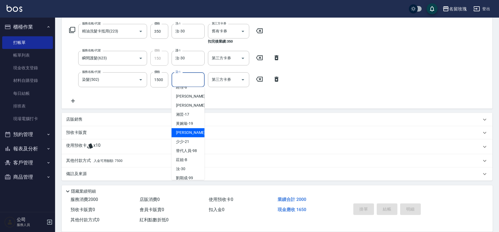
scroll to position [108, 0]
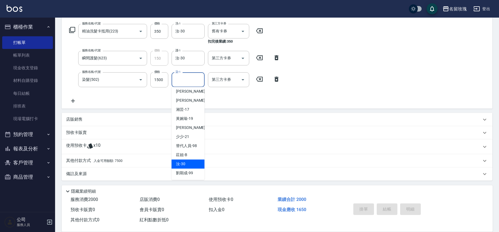
click at [191, 162] on div "汝 -30" at bounding box center [188, 164] width 33 height 9
type input "汝-30"
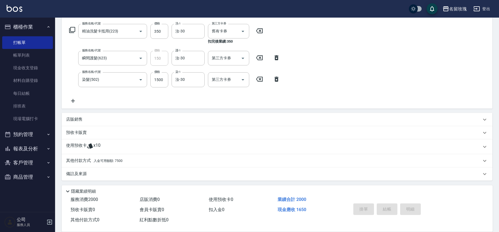
click at [71, 29] on icon at bounding box center [72, 30] width 7 height 7
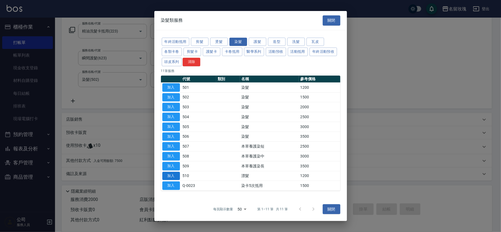
click at [172, 177] on button "加入" at bounding box center [171, 176] width 18 height 9
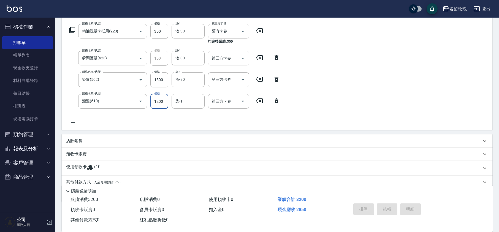
click at [159, 101] on input "1200" at bounding box center [159, 101] width 18 height 15
type input "1000"
type input "汝-30"
click at [159, 84] on input "1500" at bounding box center [159, 79] width 18 height 15
click at [161, 78] on input "1500" at bounding box center [159, 79] width 18 height 15
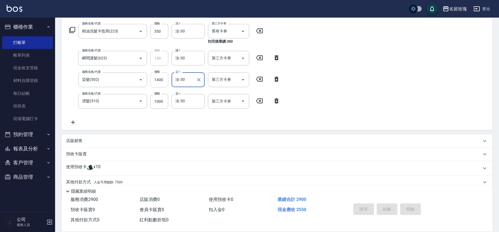
click at [159, 83] on input "1400" at bounding box center [159, 79] width 18 height 15
click at [163, 77] on input "1400" at bounding box center [159, 79] width 18 height 15
type input "1350"
click at [169, 118] on div "服務名稱/代號 精油洗髮卡抵用(223) 服務名稱/代號 價格 350 價格 洗-1 汝-30 洗-1 第三方卡券 舊有卡券 第三方卡券 扣完後業績: 350…" at bounding box center [174, 75] width 217 height 102
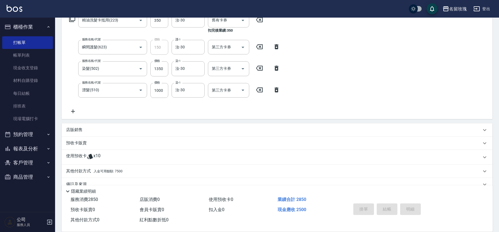
scroll to position [108, 0]
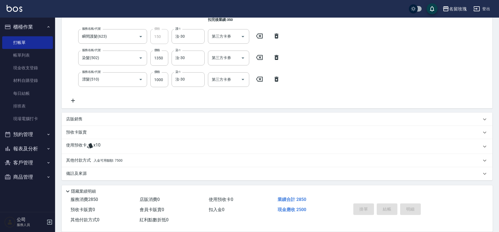
click at [80, 161] on p "其他付款方式 入金可用餘額: 7500" at bounding box center [94, 161] width 56 height 6
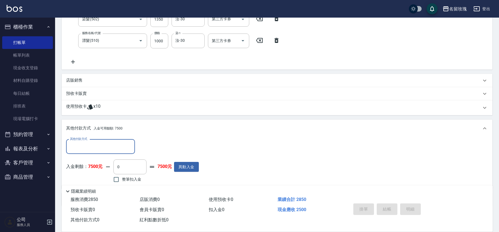
scroll to position [172, 0]
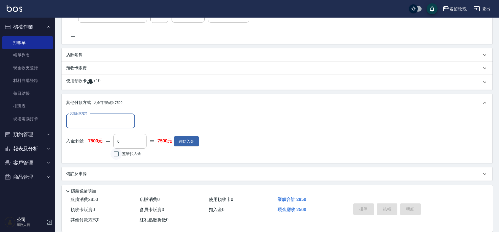
click at [118, 151] on input "整筆扣入金" at bounding box center [116, 154] width 12 height 12
checkbox input "true"
type input "2500"
click at [162, 156] on div "入金剩餘： 7500元 2500 ​ 整筆扣入金 5000元 異動入金" at bounding box center [132, 146] width 133 height 25
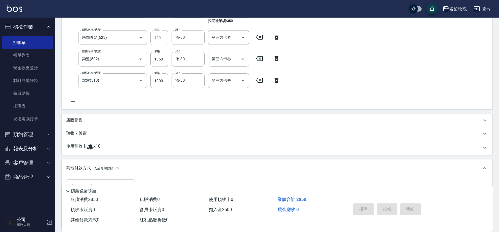
scroll to position [26, 0]
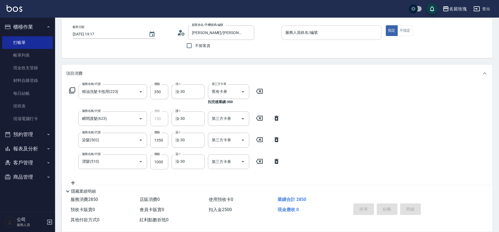
click at [334, 25] on div "服務人員姓名/編號" at bounding box center [331, 32] width 100 height 15
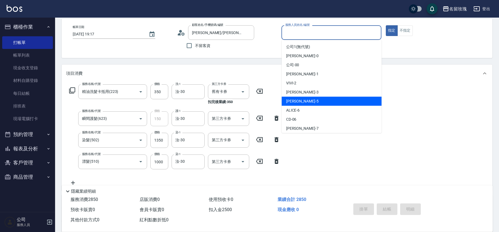
click at [307, 102] on div "KELLY -5" at bounding box center [332, 101] width 100 height 9
type input "[PERSON_NAME]-5"
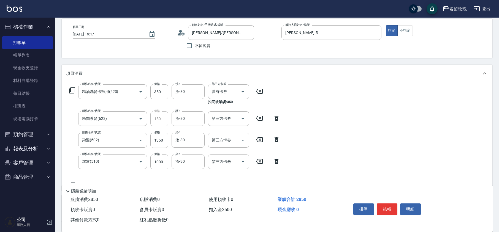
click at [344, 53] on div "帳單日期 2025/10/07 19:17 顧客姓名/手機號碼/編號 徐子涵/徐子涵190/190 顧客姓名/手機號碼/編號 不留客資 服務人員姓名/編號 K…" at bounding box center [277, 38] width 431 height 39
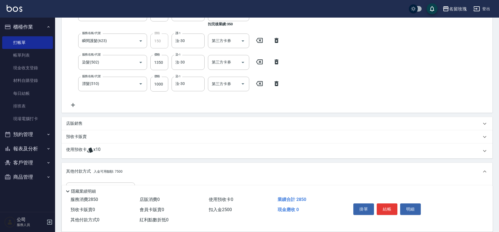
scroll to position [172, 0]
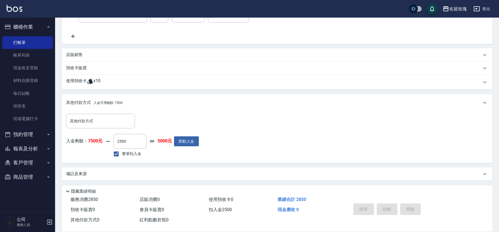
type input "2025/10/07 19:18"
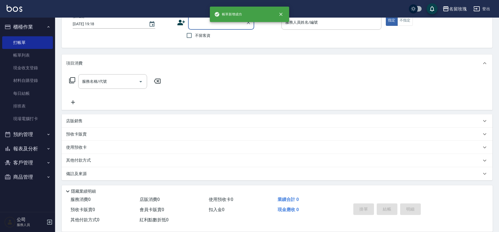
scroll to position [0, 0]
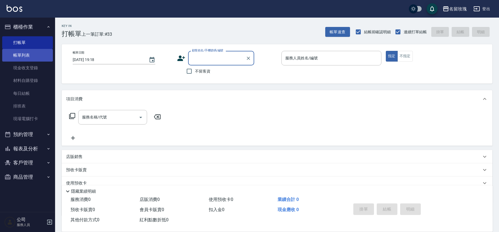
click at [32, 56] on link "帳單列表" at bounding box center [27, 55] width 51 height 13
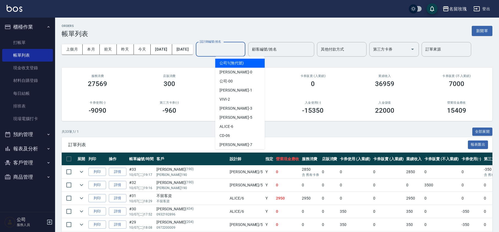
click at [240, 53] on input "設計師編號/姓名" at bounding box center [220, 50] width 45 height 10
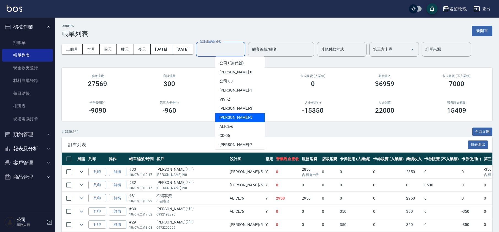
click at [233, 116] on span "KELLY -5" at bounding box center [235, 118] width 32 height 6
type input "[PERSON_NAME]-5"
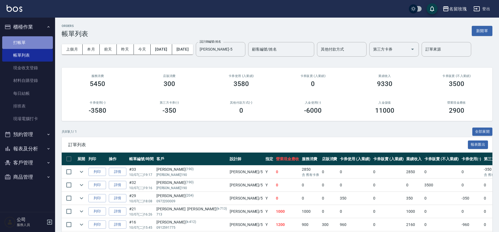
click at [32, 45] on link "打帳單" at bounding box center [27, 42] width 51 height 13
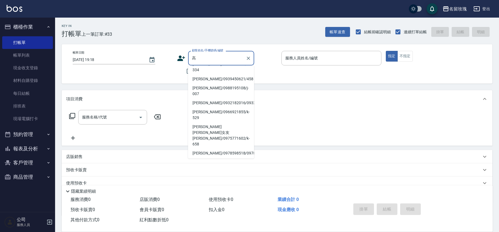
scroll to position [73, 0]
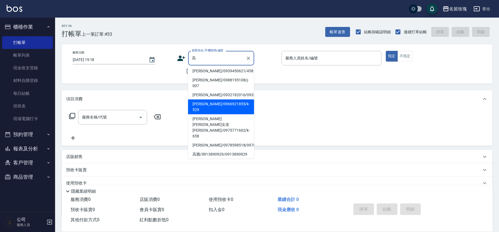
click at [223, 100] on li "高承佑 高高/0966921855/k-529" at bounding box center [221, 107] width 66 height 15
type input "高承佑 高高/0966921855/k-529"
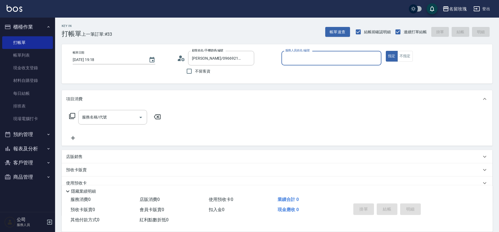
type input "[PERSON_NAME]-5"
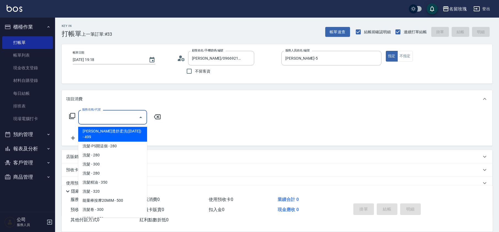
click at [97, 120] on input "服務名稱/代號" at bounding box center [109, 118] width 56 height 10
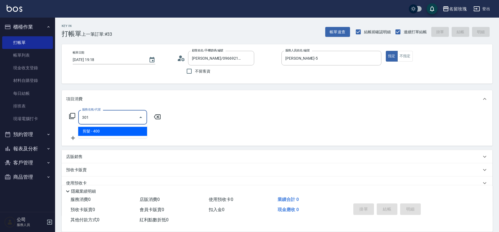
type input "剪髮(301)"
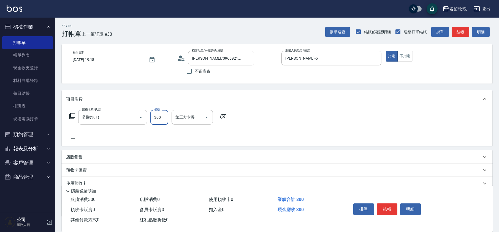
type input "300"
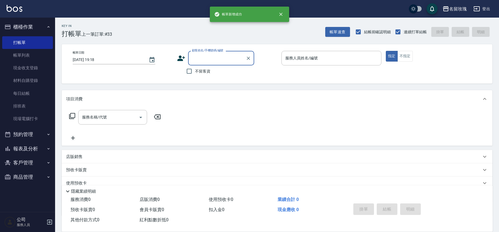
scroll to position [0, 0]
click at [33, 25] on button "櫃檯作業" at bounding box center [27, 27] width 51 height 14
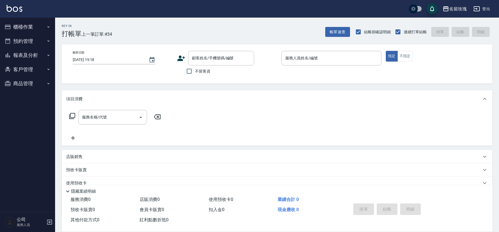
click at [132, 18] on div "Key In 打帳單 上一筆訂單:#34 帳單速查 結帳前確認明細 連續打單結帳 掛單 結帳 明細" at bounding box center [273, 28] width 437 height 20
click at [40, 28] on button "櫃檯作業" at bounding box center [27, 27] width 51 height 14
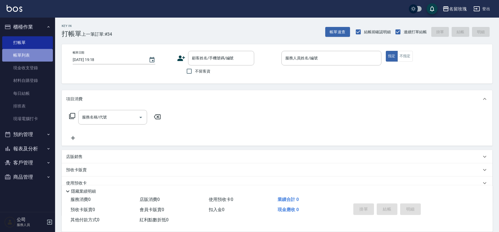
click at [41, 56] on link "帳單列表" at bounding box center [27, 55] width 51 height 13
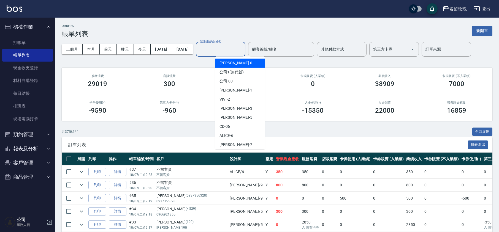
click at [229, 50] on input "設計師編號/姓名" at bounding box center [220, 50] width 45 height 10
click at [246, 100] on div "VIVI -2" at bounding box center [240, 99] width 50 height 9
type input "VIVI-2"
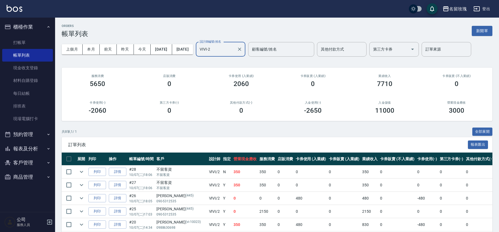
scroll to position [37, 0]
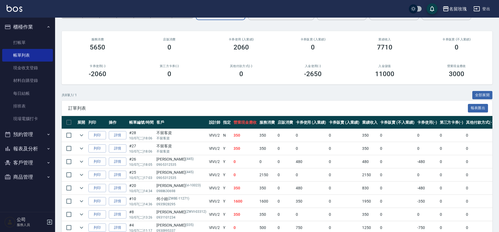
click at [85, 131] on td at bounding box center [81, 135] width 11 height 13
click at [84, 134] on icon "expand row" at bounding box center [81, 135] width 7 height 7
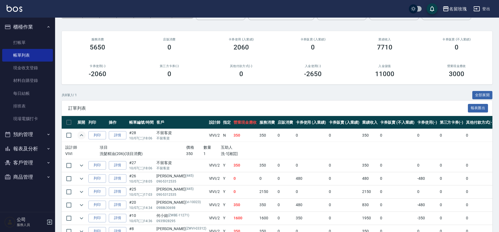
click at [86, 135] on td at bounding box center [81, 135] width 11 height 13
click at [83, 135] on icon "expand row" at bounding box center [81, 135] width 7 height 7
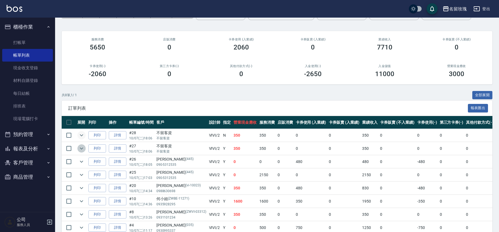
click at [81, 149] on icon "expand row" at bounding box center [81, 148] width 7 height 7
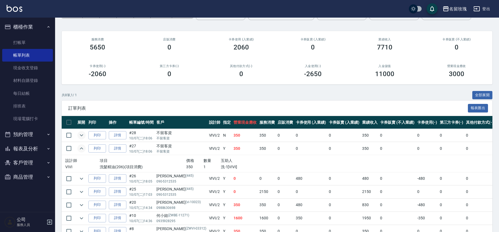
click at [81, 149] on icon "expand row" at bounding box center [81, 148] width 7 height 7
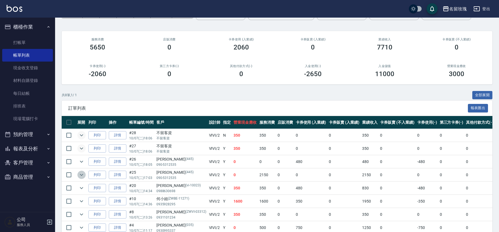
click at [84, 175] on icon "expand row" at bounding box center [81, 175] width 7 height 7
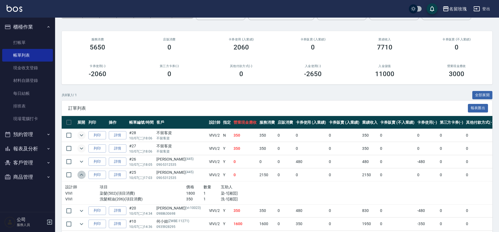
click at [84, 175] on icon "expand row" at bounding box center [81, 175] width 7 height 7
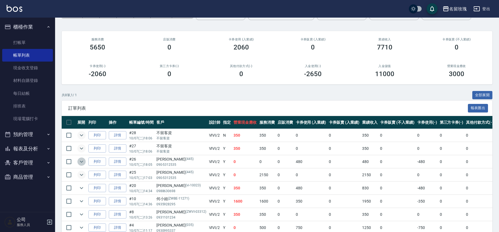
click at [83, 162] on icon "expand row" at bounding box center [81, 162] width 7 height 7
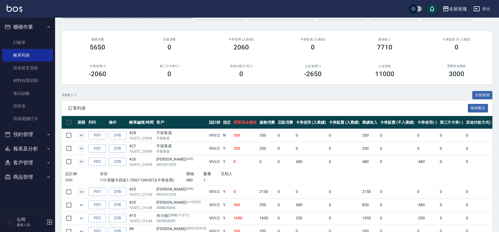
click at [83, 163] on icon "expand row" at bounding box center [81, 162] width 7 height 7
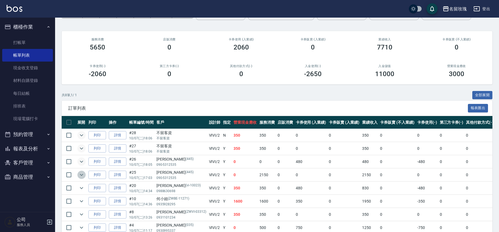
click at [83, 176] on icon "expand row" at bounding box center [81, 175] width 7 height 7
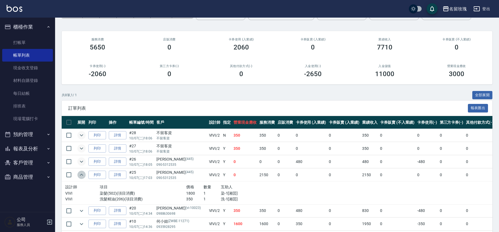
click at [83, 176] on icon "expand row" at bounding box center [81, 175] width 3 height 2
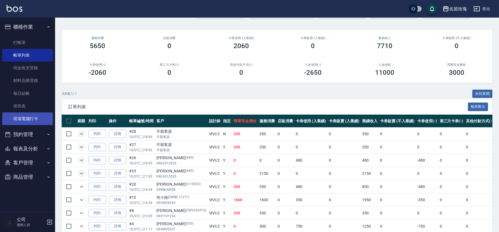
scroll to position [0, 0]
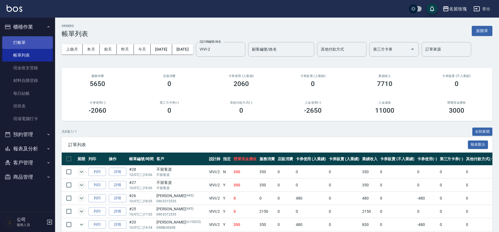
click at [43, 39] on link "打帳單" at bounding box center [27, 42] width 51 height 13
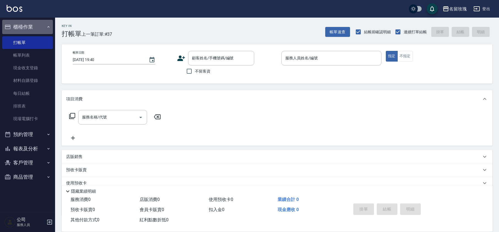
click at [27, 26] on button "櫃檯作業" at bounding box center [27, 27] width 51 height 14
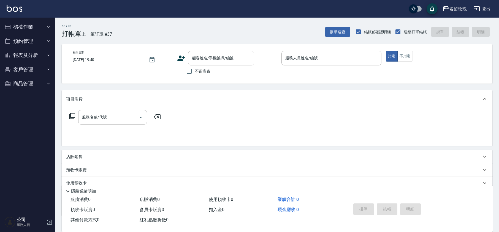
click at [199, 28] on div "Key In 打帳單 上一筆訂單:#37 帳單速查 結帳前確認明細 連續打單結帳 掛單 結帳 明細" at bounding box center [273, 28] width 437 height 20
